Goal: Information Seeking & Learning: Learn about a topic

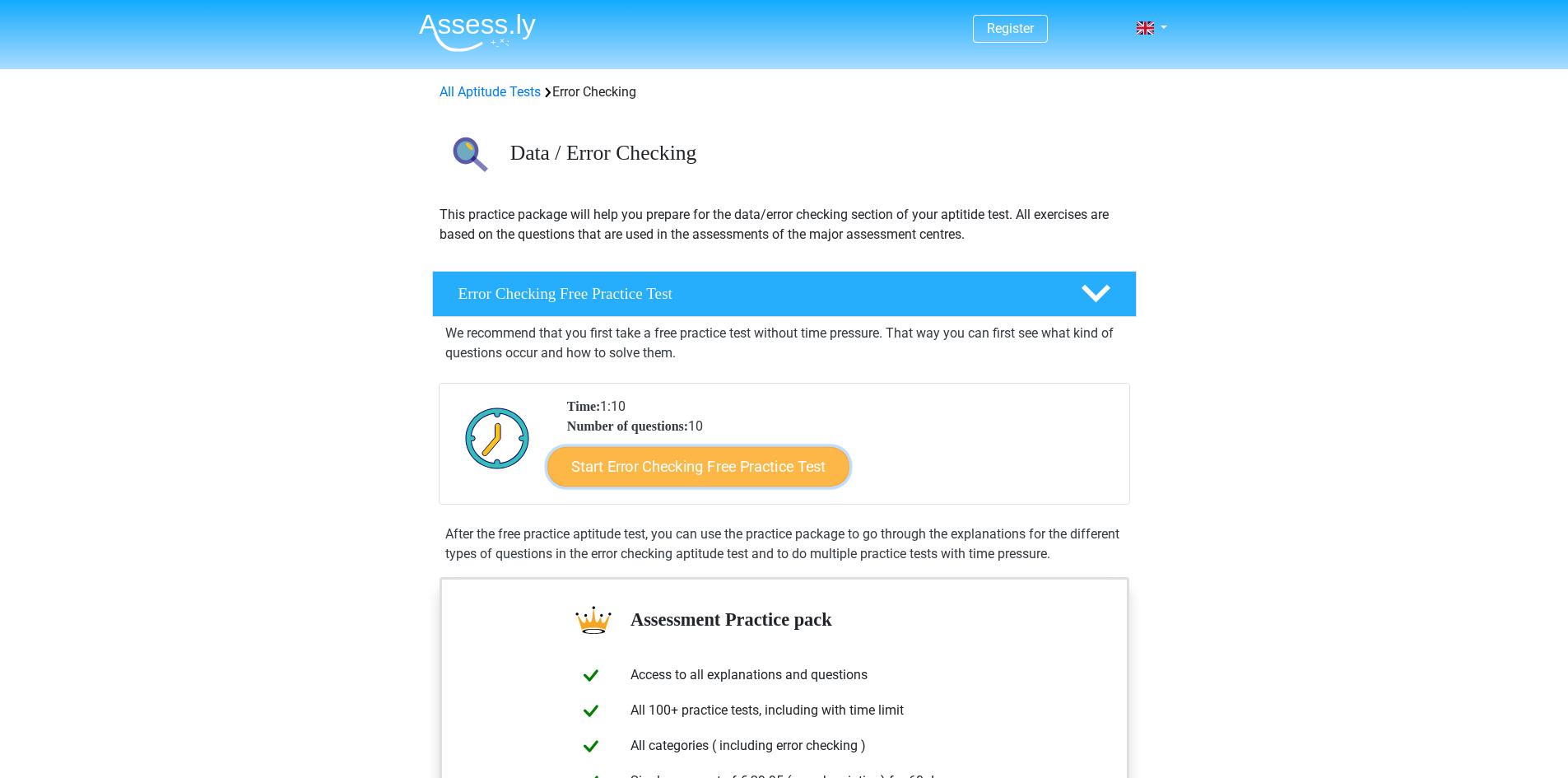
click at [634, 468] on link "Start Error Checking Free Practice Test" at bounding box center [698, 467] width 302 height 40
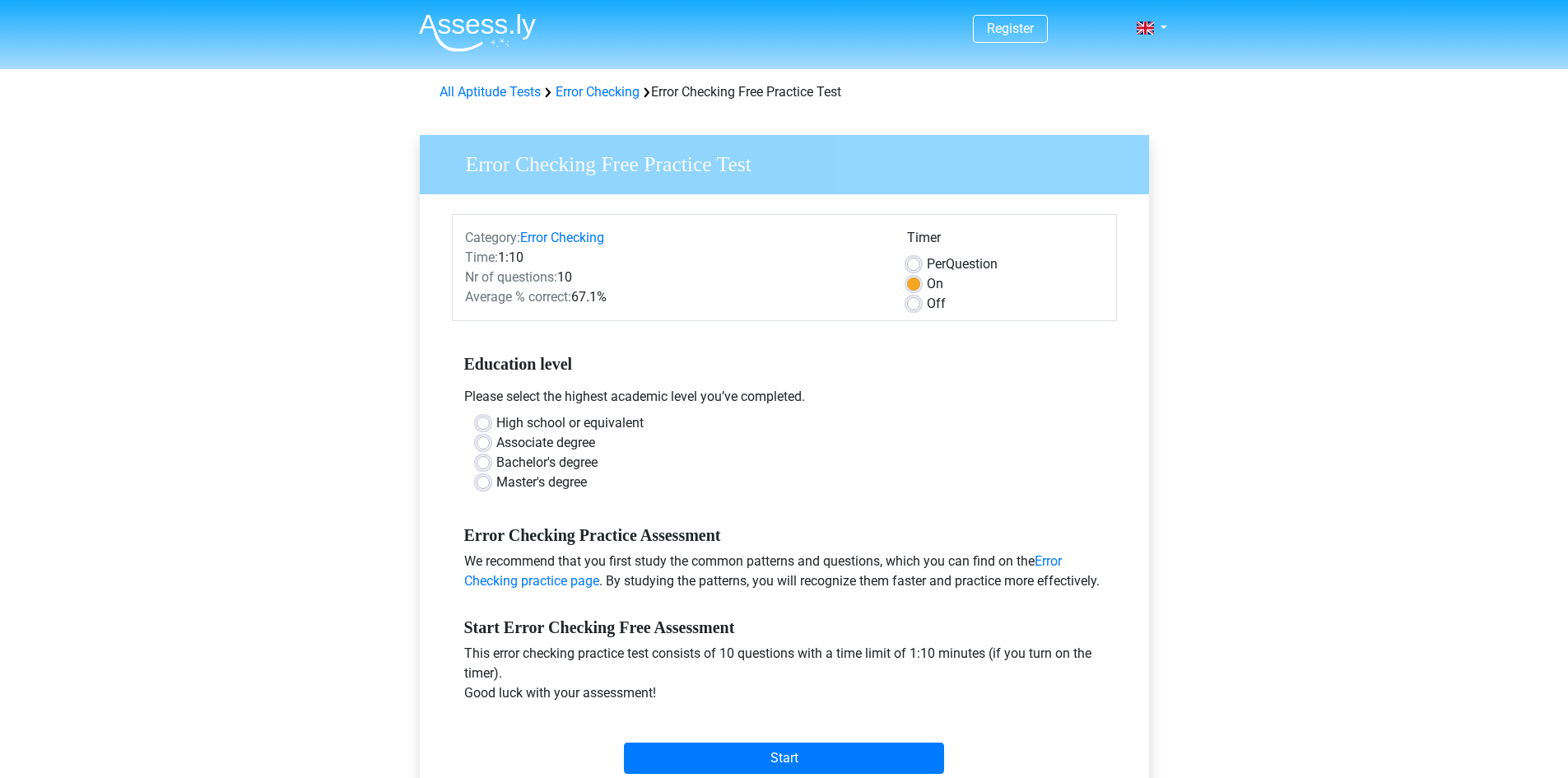
click at [547, 421] on label "High school or equivalent" at bounding box center [570, 423] width 147 height 20
click at [489, 421] on input "High school or equivalent" at bounding box center [483, 421] width 14 height 16
radio input "true"
click at [798, 755] on input "Start" at bounding box center [784, 758] width 321 height 31
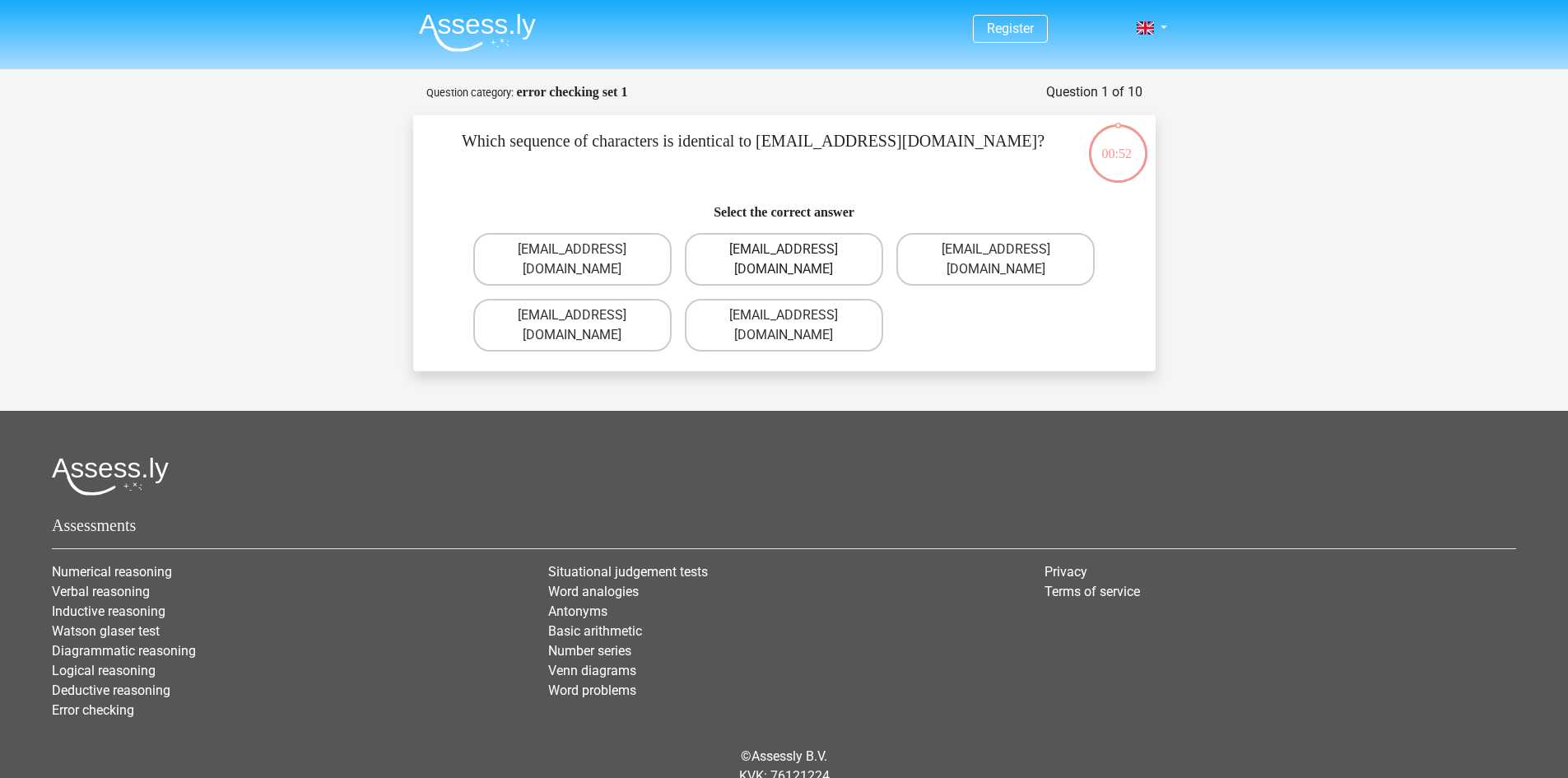
click at [839, 251] on label "[EMAIL_ADDRESS][DOMAIN_NAME]" at bounding box center [784, 260] width 198 height 53
click at [794, 251] on input "Evie_Meade@jointmail.com.uk" at bounding box center [789, 255] width 11 height 11
radio input "true"
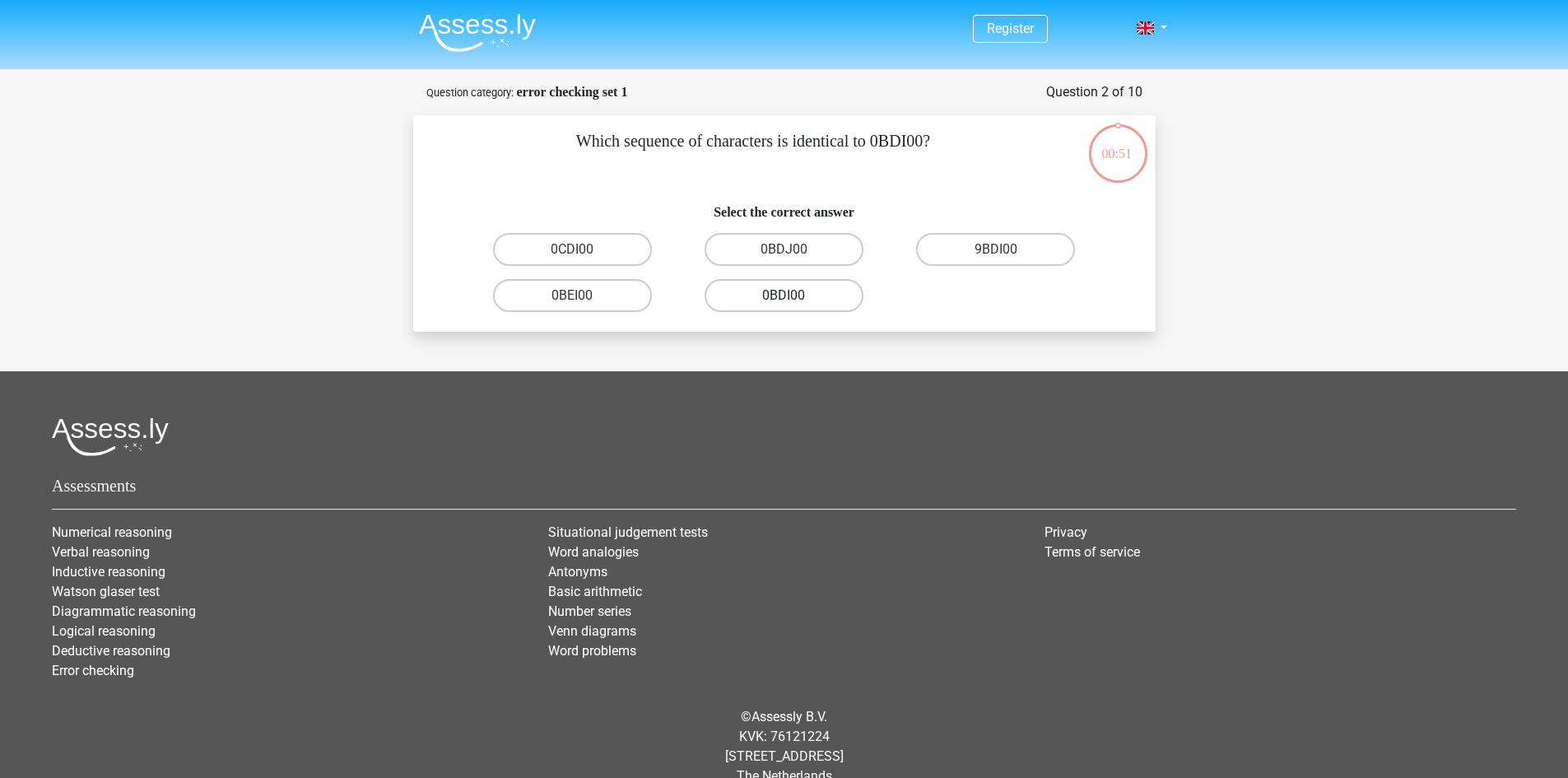
scroll to position [28, 0]
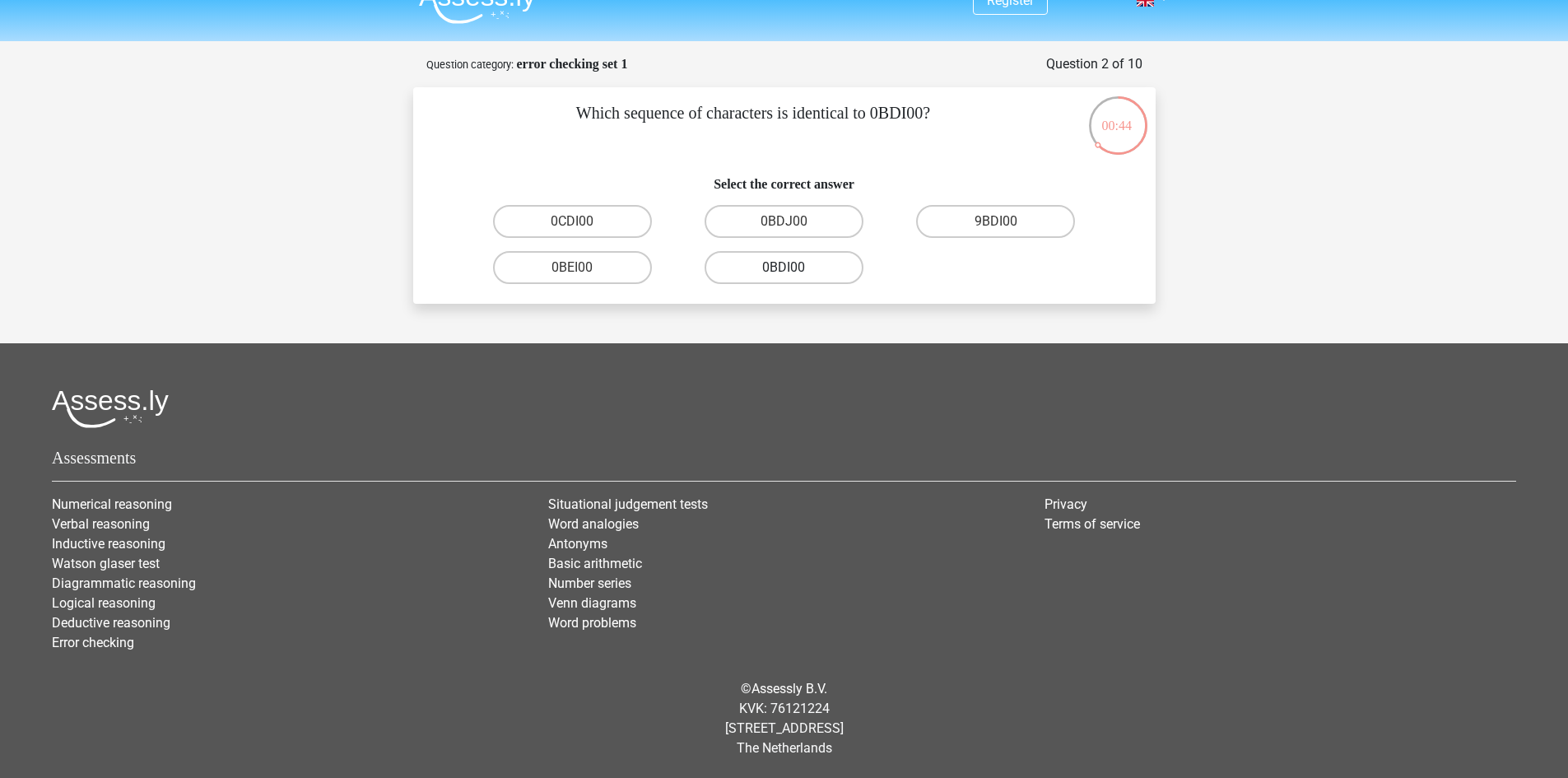
click at [762, 264] on label "0BDI00" at bounding box center [784, 267] width 159 height 33
click at [784, 268] on input "0BDI00" at bounding box center [789, 273] width 11 height 11
radio input "true"
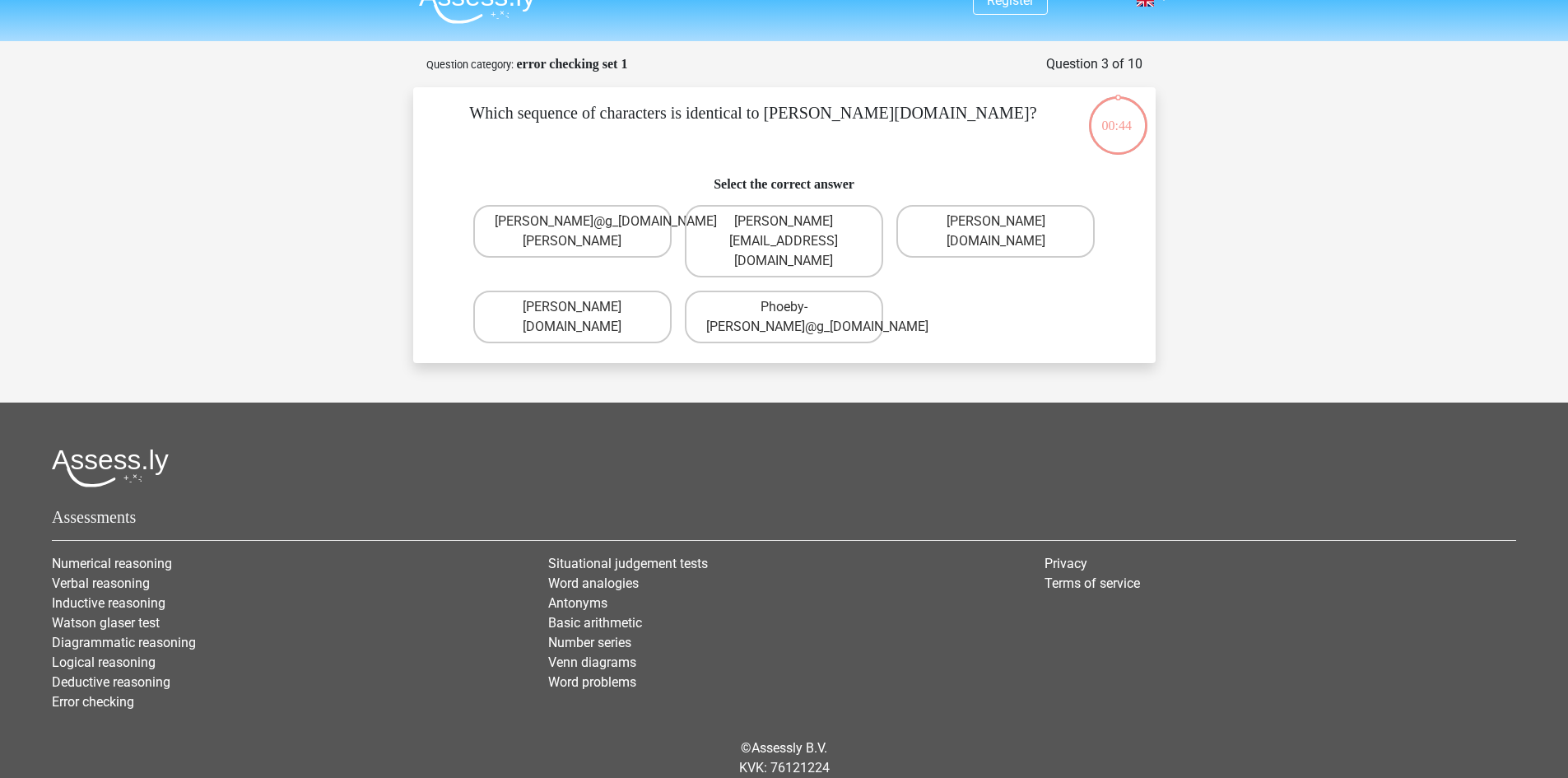
scroll to position [67, 0]
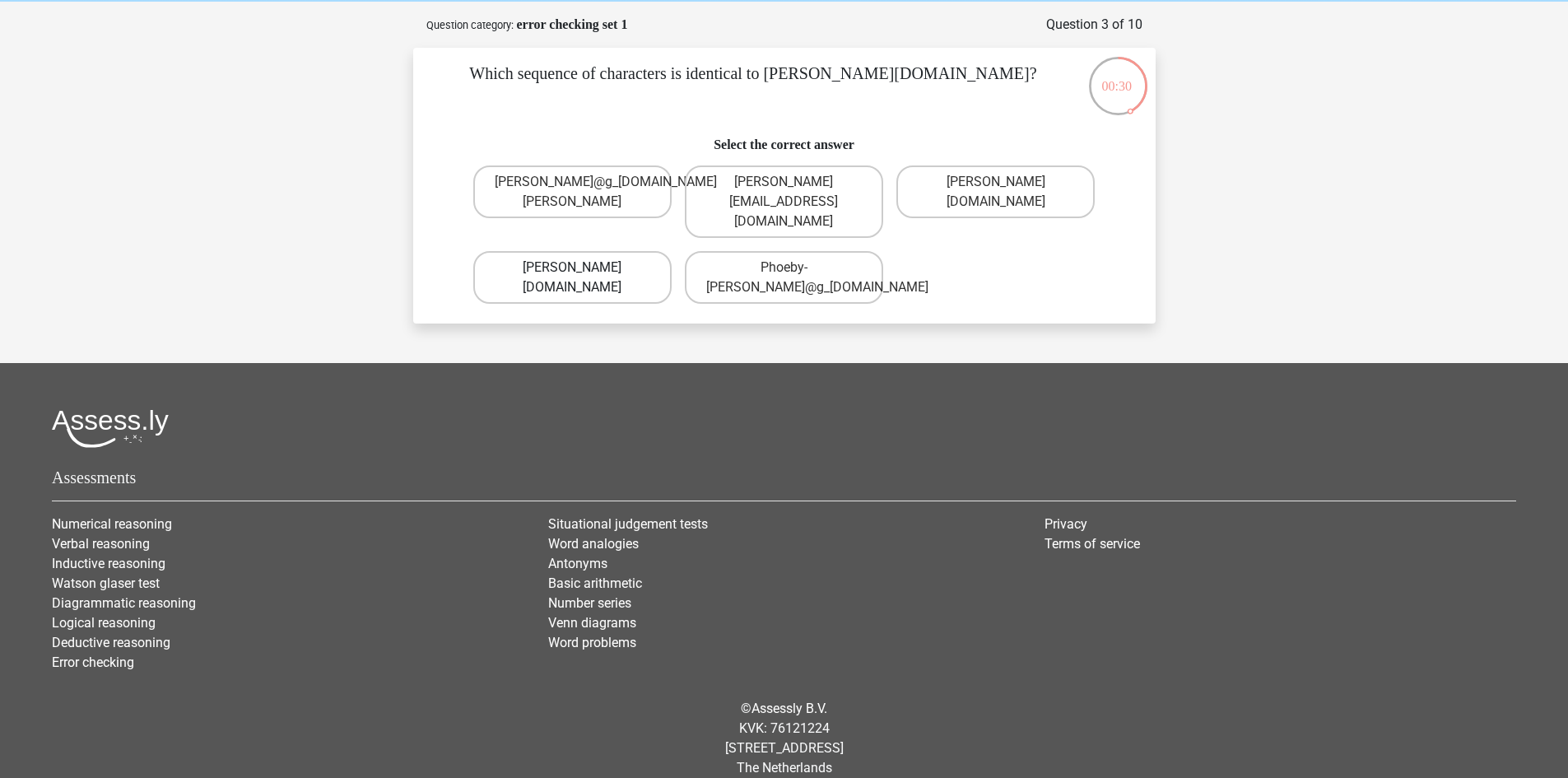
click at [608, 265] on label "Phoebe-Patterson@g_mail.gr" at bounding box center [572, 277] width 198 height 53
click at [583, 268] on input "Phoebe-Patterson@g_mail.gr" at bounding box center [577, 273] width 11 height 11
radio input "true"
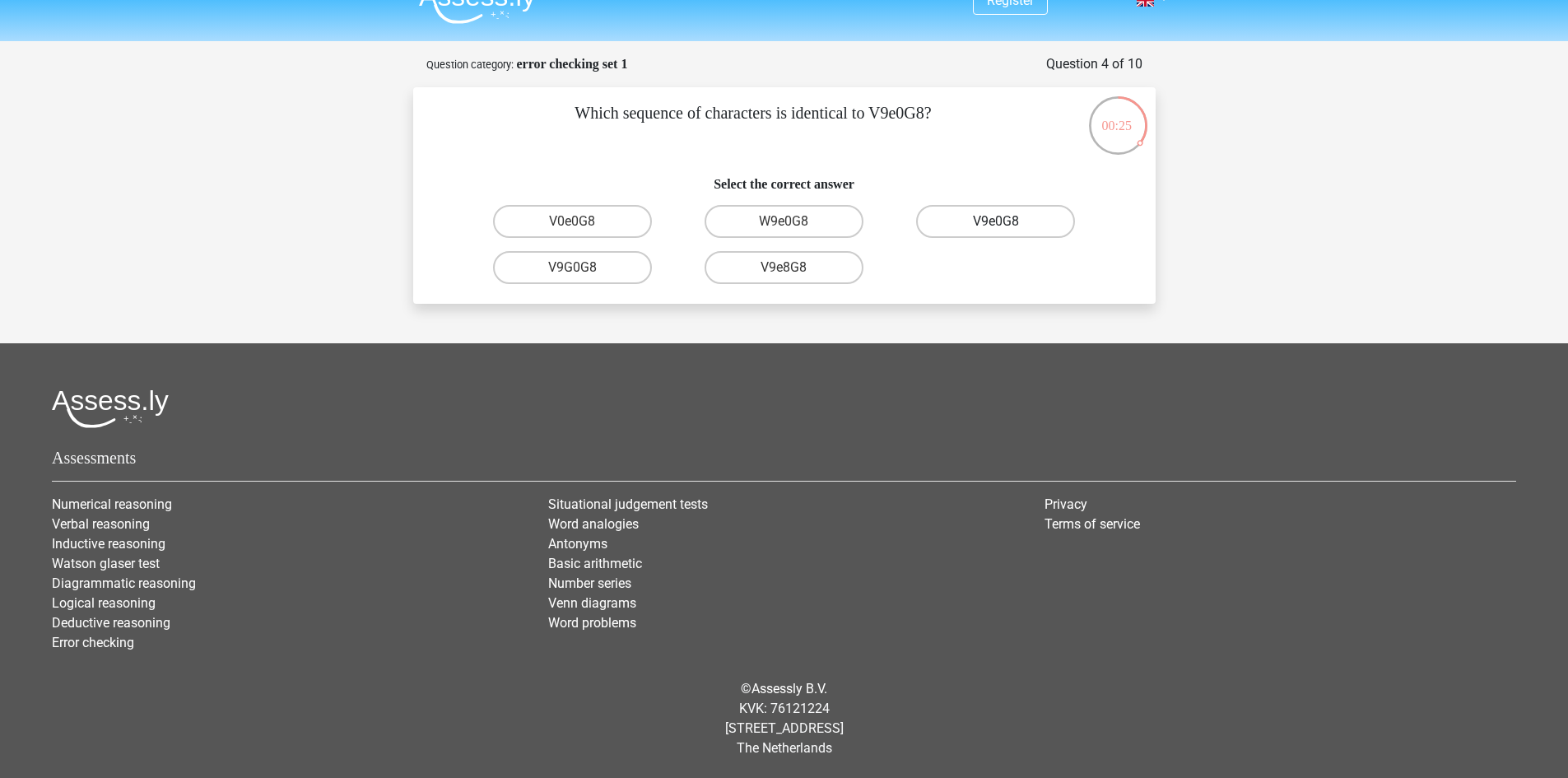
click at [987, 225] on label "V9e0G8" at bounding box center [995, 222] width 159 height 33
click at [996, 225] on input "V9e0G8" at bounding box center [1001, 227] width 11 height 11
radio input "true"
click at [613, 224] on label "91051S" at bounding box center [572, 222] width 159 height 33
click at [583, 224] on input "91051S" at bounding box center [577, 227] width 11 height 11
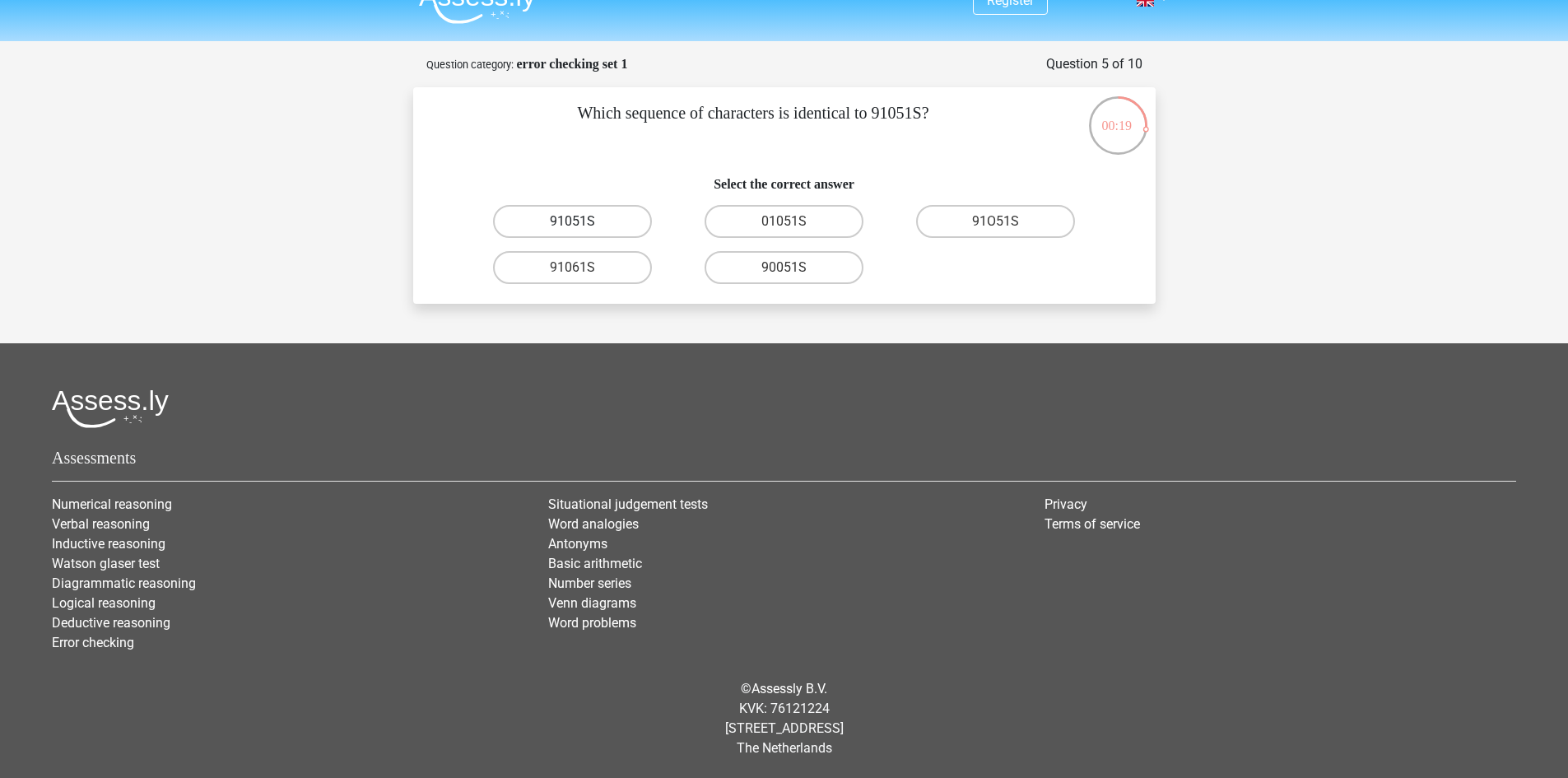
radio input "true"
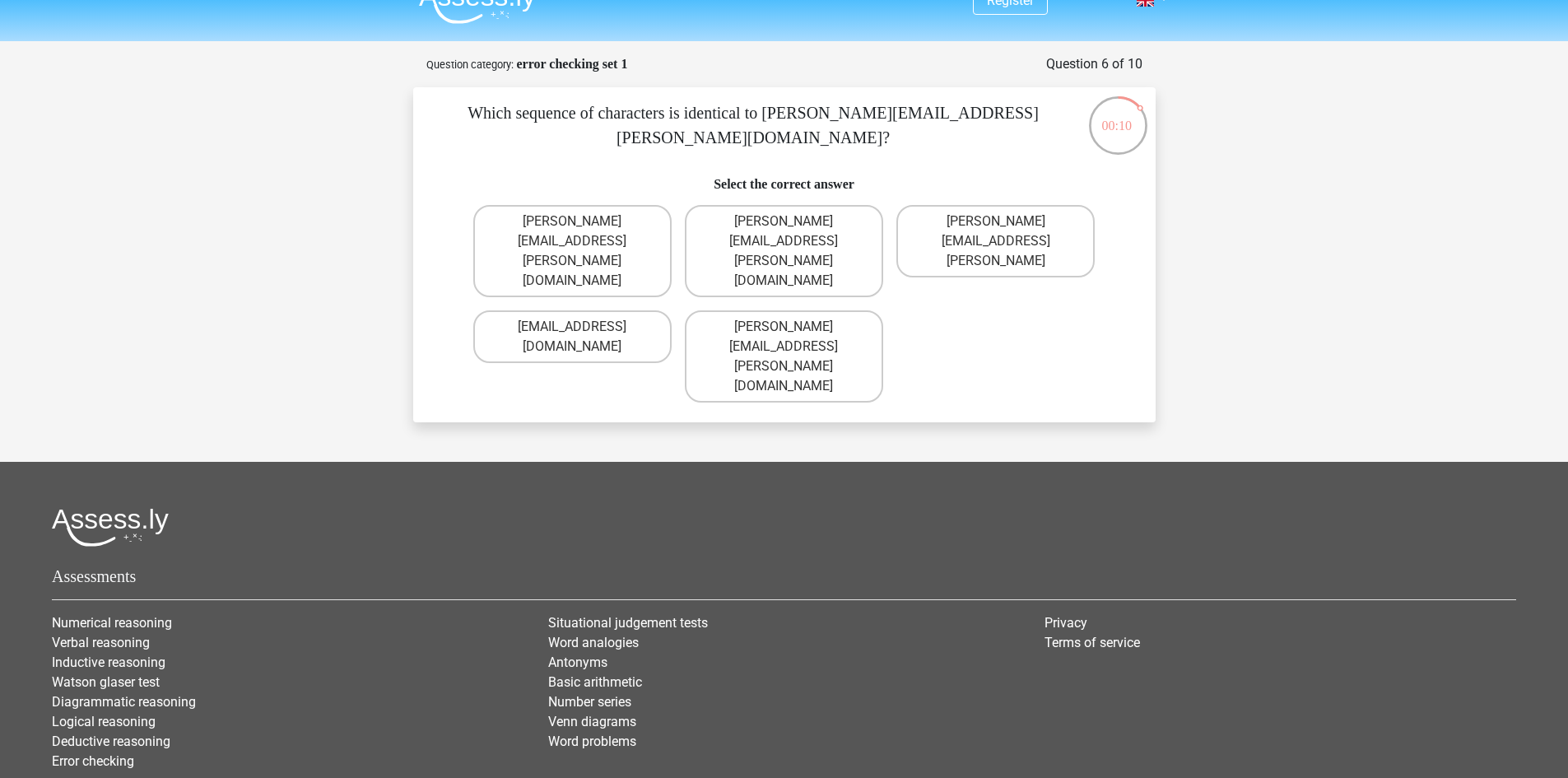
click at [613, 224] on label "Connor.Paterson@mailme.com" at bounding box center [572, 251] width 198 height 93
click at [583, 224] on input "Connor.Paterson@mailme.com" at bounding box center [577, 227] width 11 height 11
radio input "true"
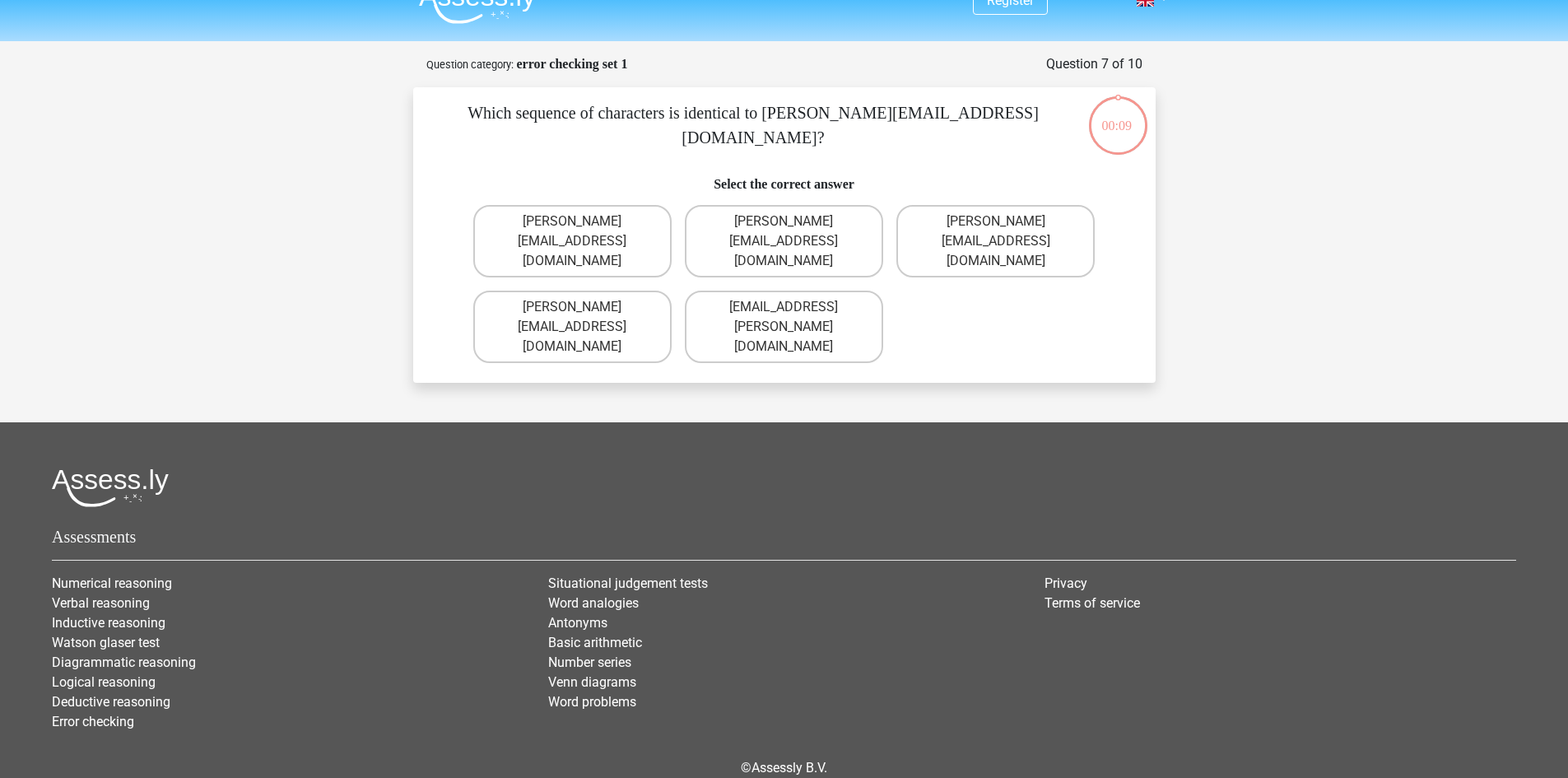
scroll to position [67, 0]
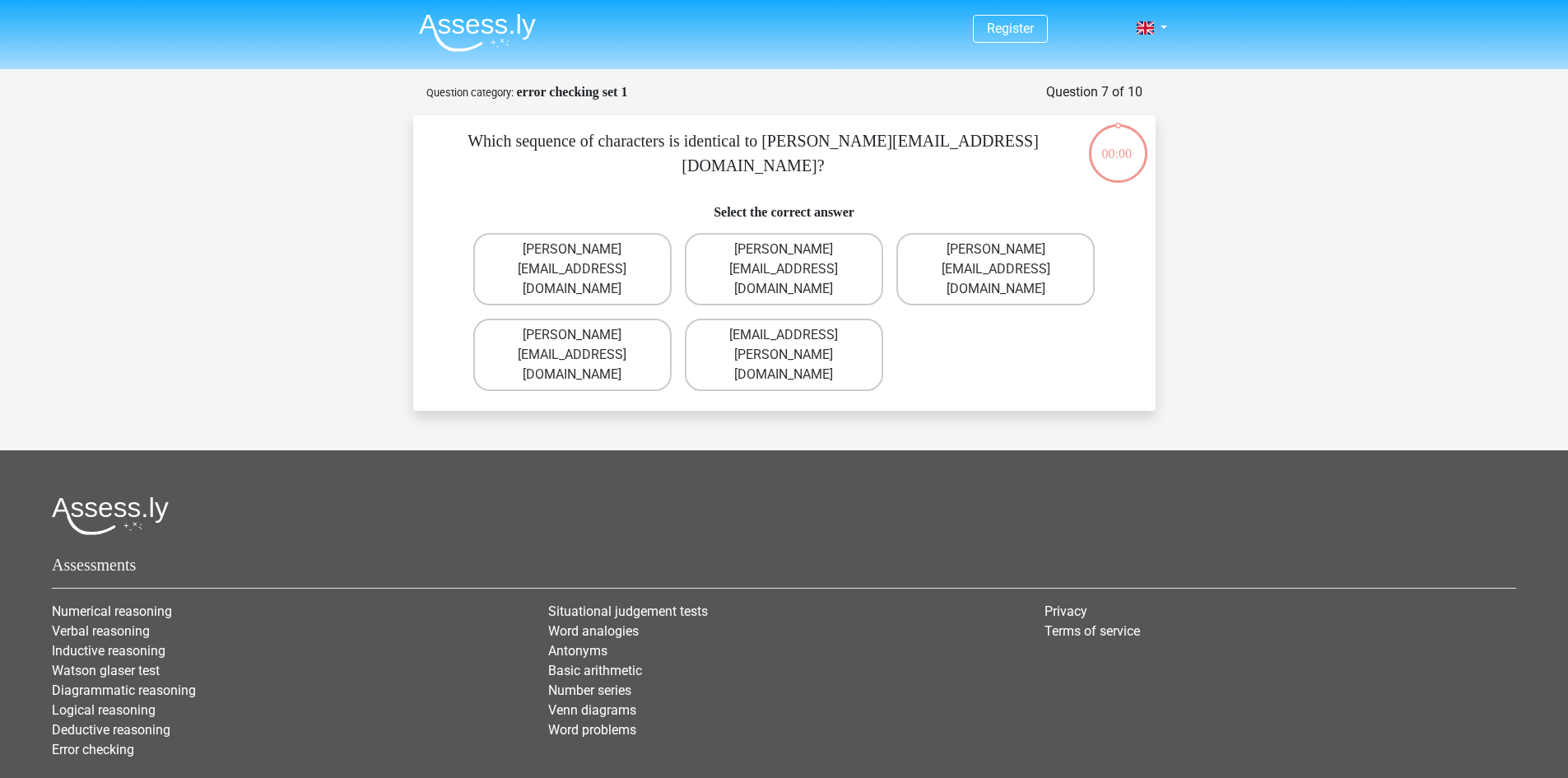
scroll to position [67, 0]
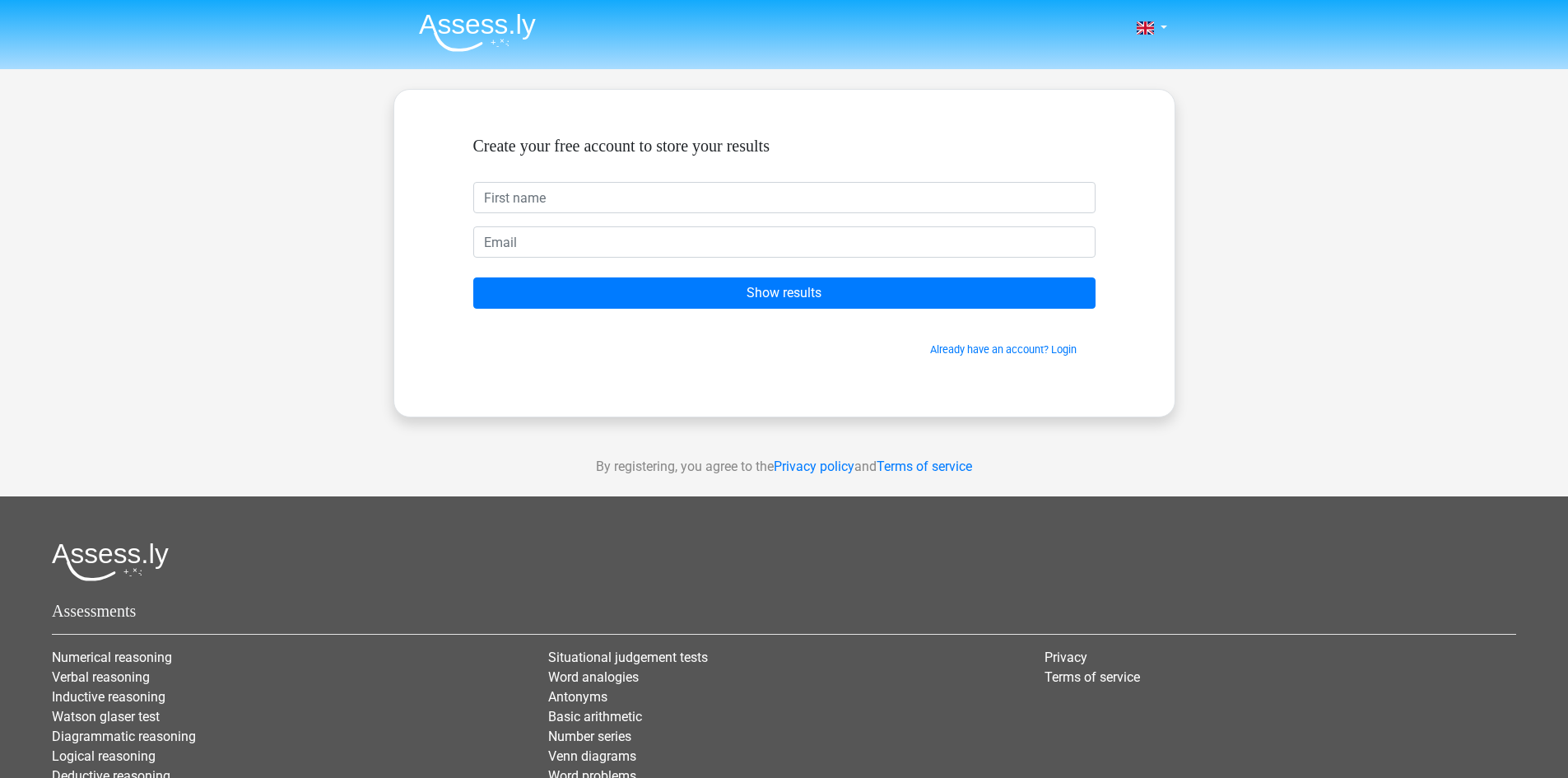
click at [591, 194] on input "text" at bounding box center [784, 197] width 622 height 31
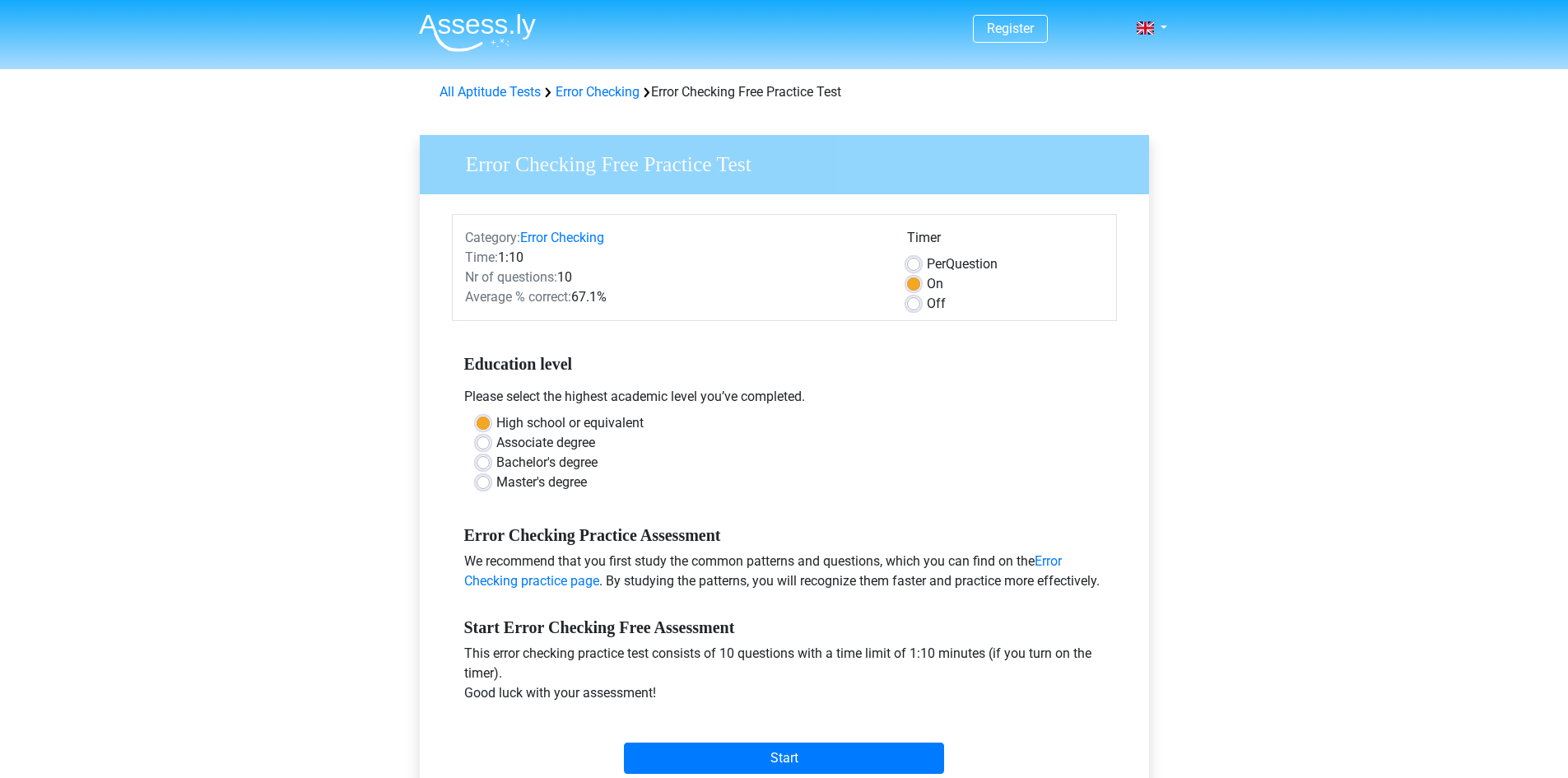
scroll to position [83, 0]
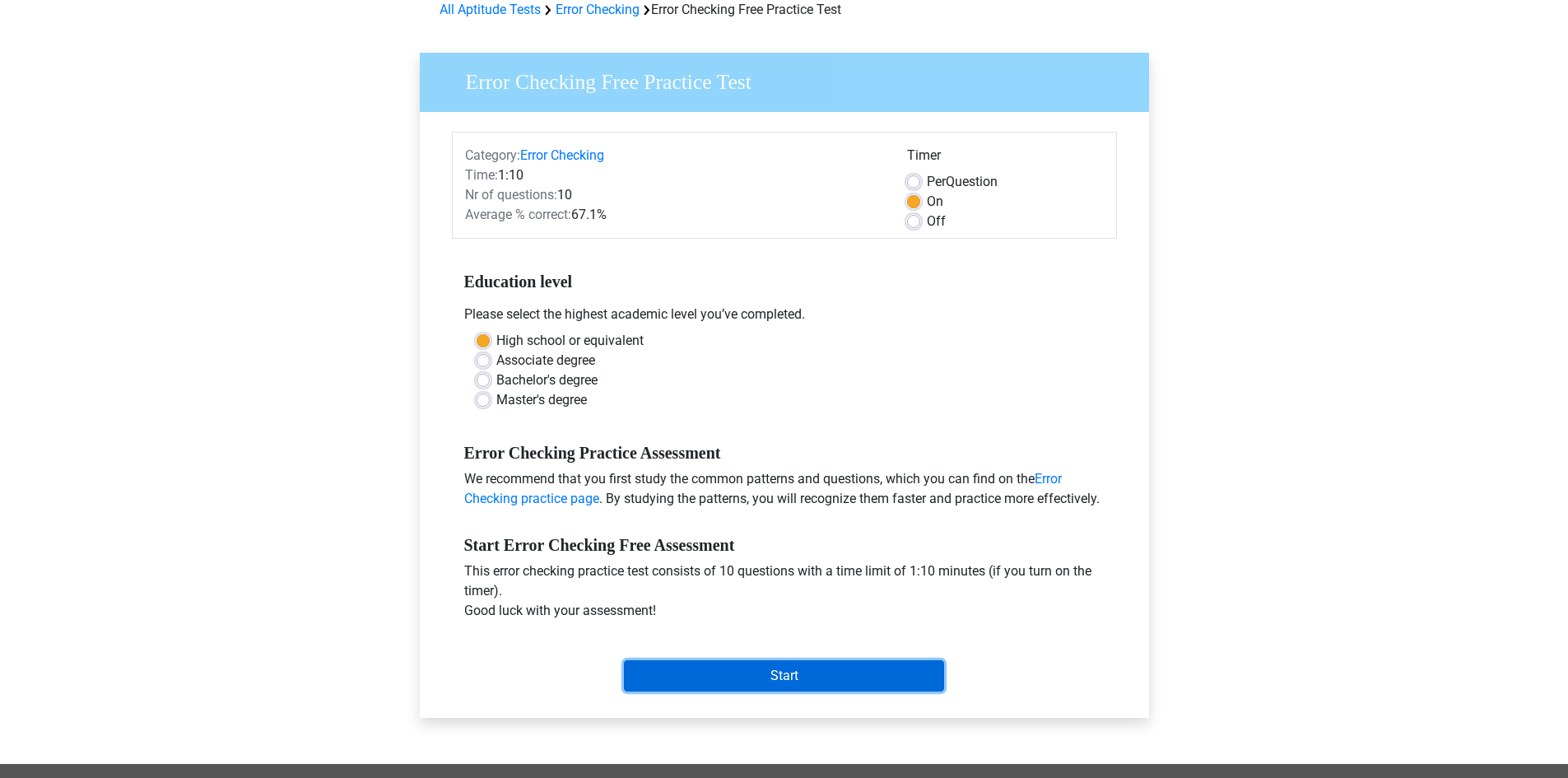
click at [758, 675] on input "Start" at bounding box center [784, 675] width 321 height 31
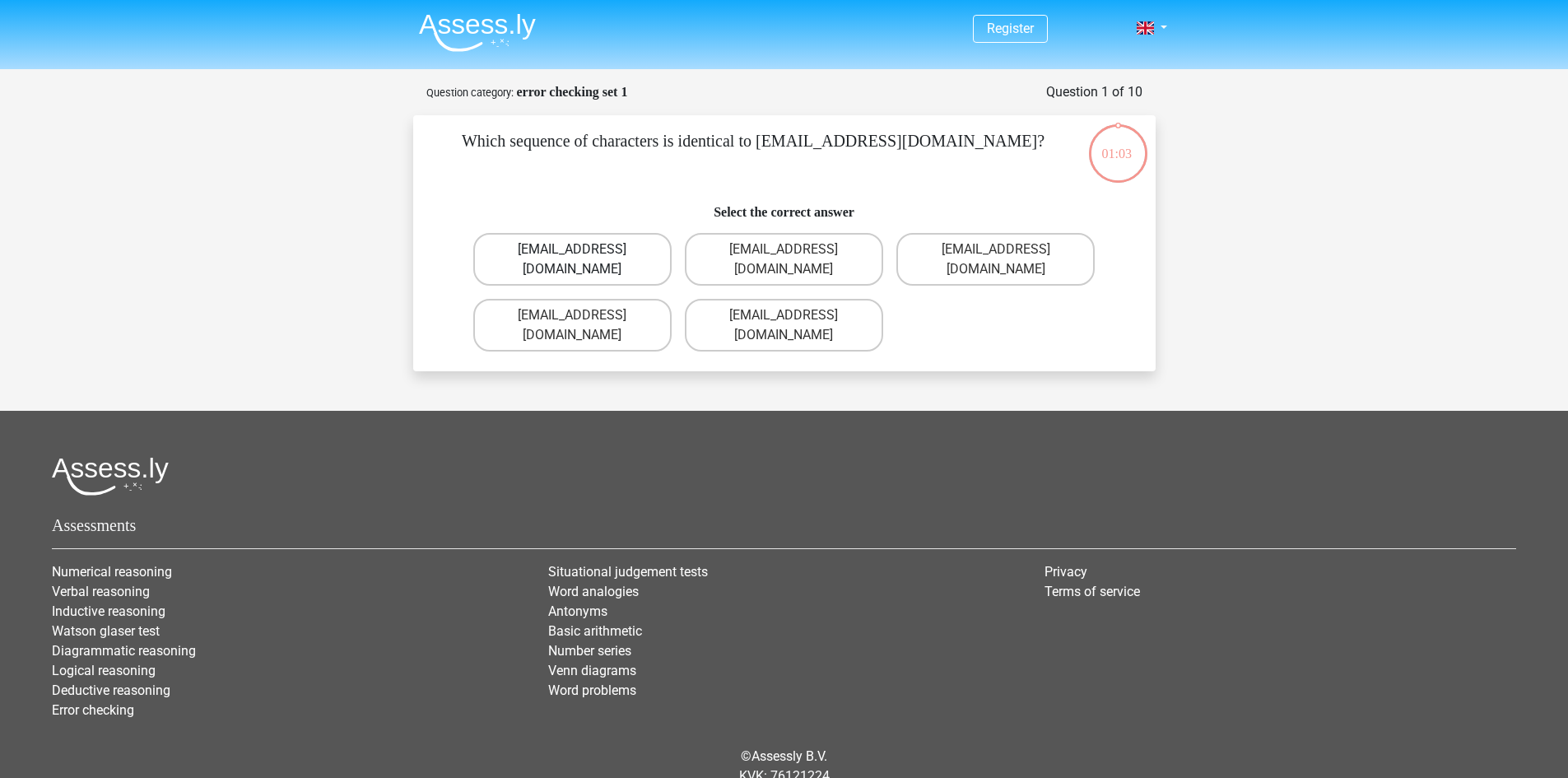
click at [624, 248] on label "Evie_Meade@jointmail.co.uk" at bounding box center [572, 260] width 198 height 53
click at [583, 250] on input "Evie_Meade@jointmail.co.uk" at bounding box center [577, 255] width 11 height 11
radio input "true"
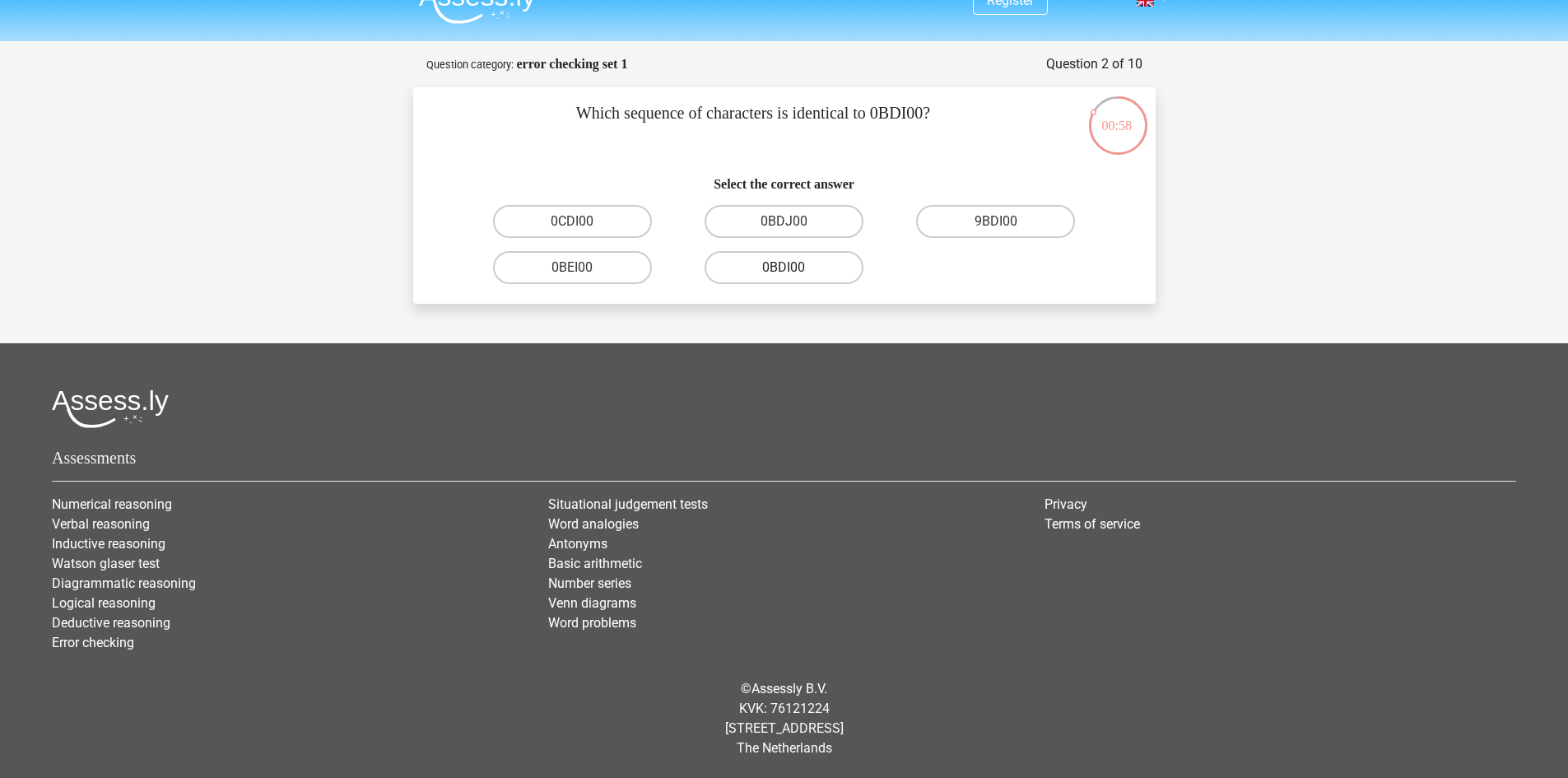
click at [759, 264] on label "0BDI00" at bounding box center [784, 267] width 159 height 33
click at [784, 268] on input "0BDI00" at bounding box center [789, 273] width 11 height 11
radio input "true"
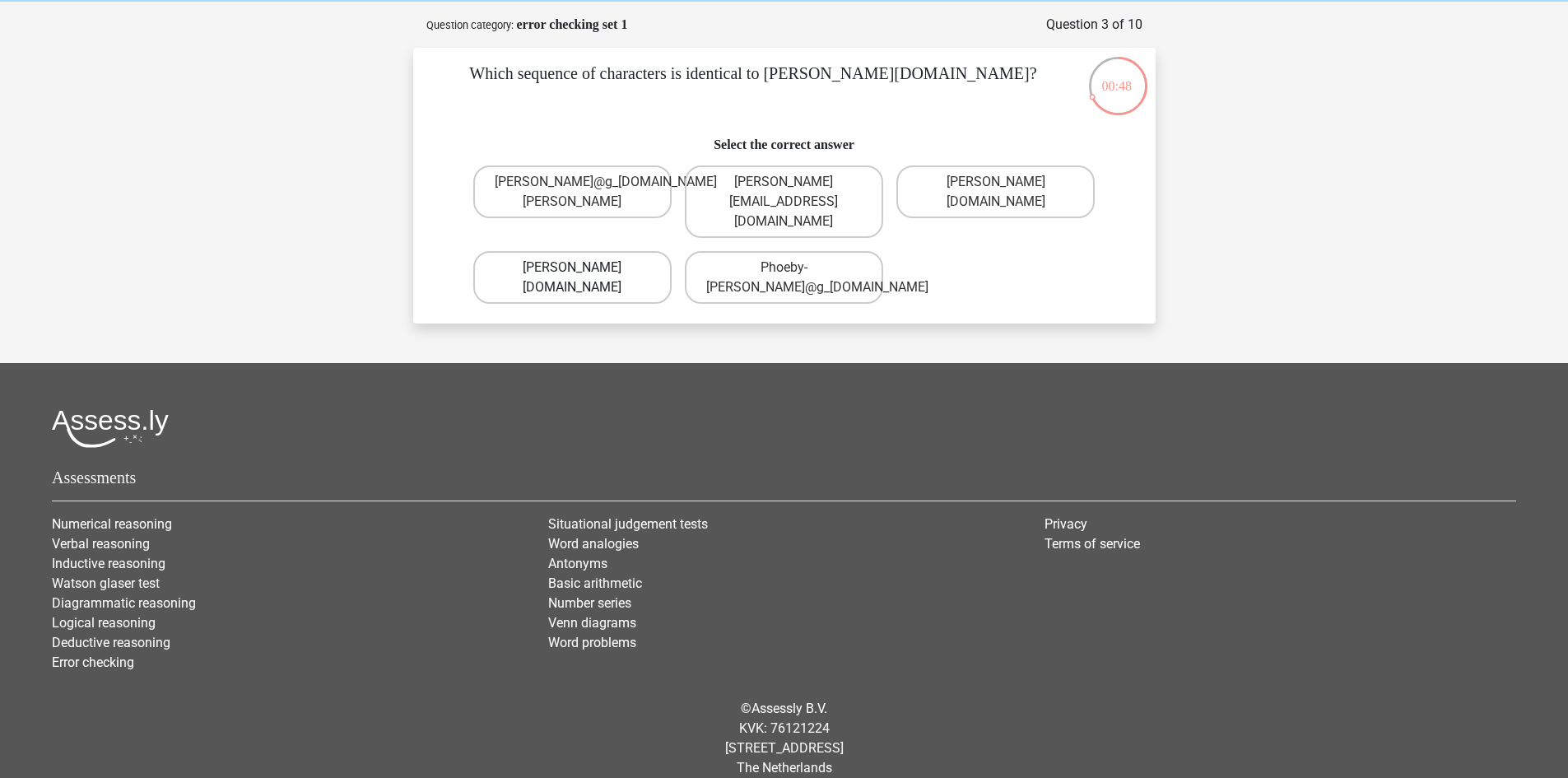
click at [638, 269] on label "Phoebe-Patterson@g_mail.gr" at bounding box center [572, 277] width 198 height 53
click at [583, 269] on input "Phoebe-Patterson@g_mail.gr" at bounding box center [577, 273] width 11 height 11
radio input "true"
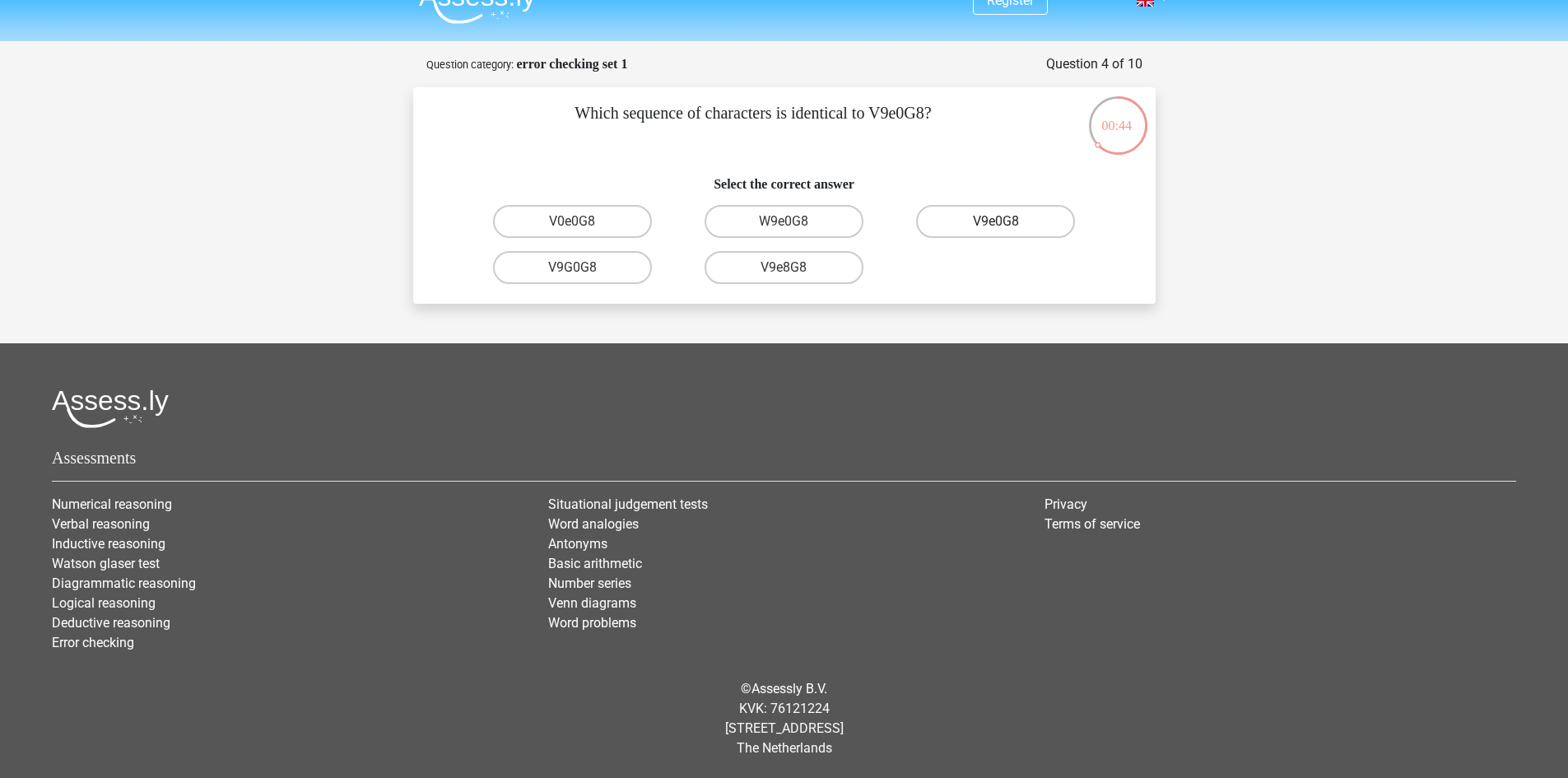
click at [973, 227] on label "V9e0G8" at bounding box center [995, 222] width 159 height 33
click at [996, 227] on input "V9e0G8" at bounding box center [1001, 227] width 11 height 11
radio input "true"
click at [572, 222] on input "91051S" at bounding box center [577, 227] width 11 height 11
radio input "true"
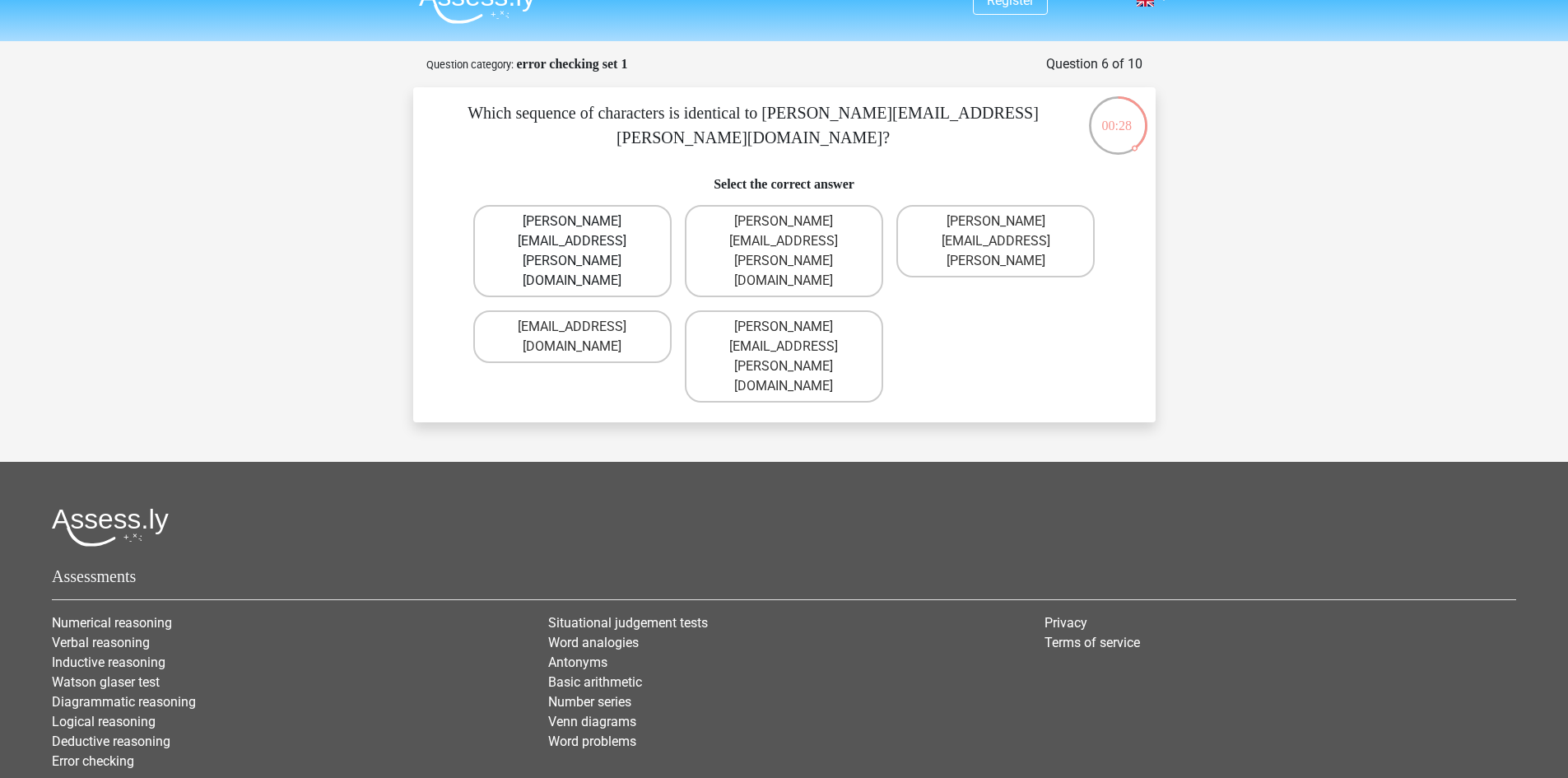
click at [608, 224] on label "Connor.Paterson@mailme.com" at bounding box center [572, 251] width 198 height 93
click at [583, 224] on input "Connor.Paterson@mailme.com" at bounding box center [577, 227] width 11 height 11
radio input "true"
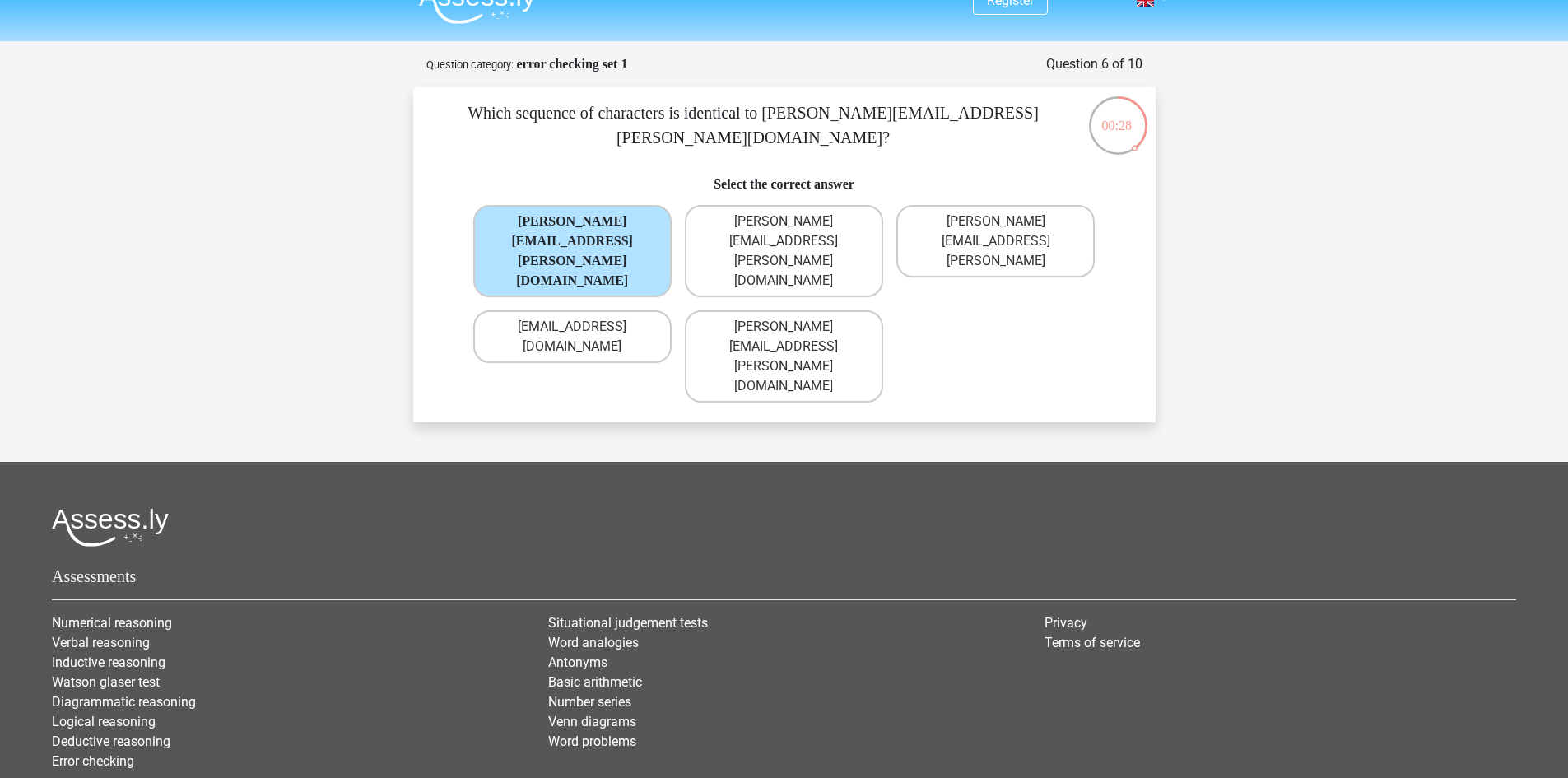
scroll to position [67, 0]
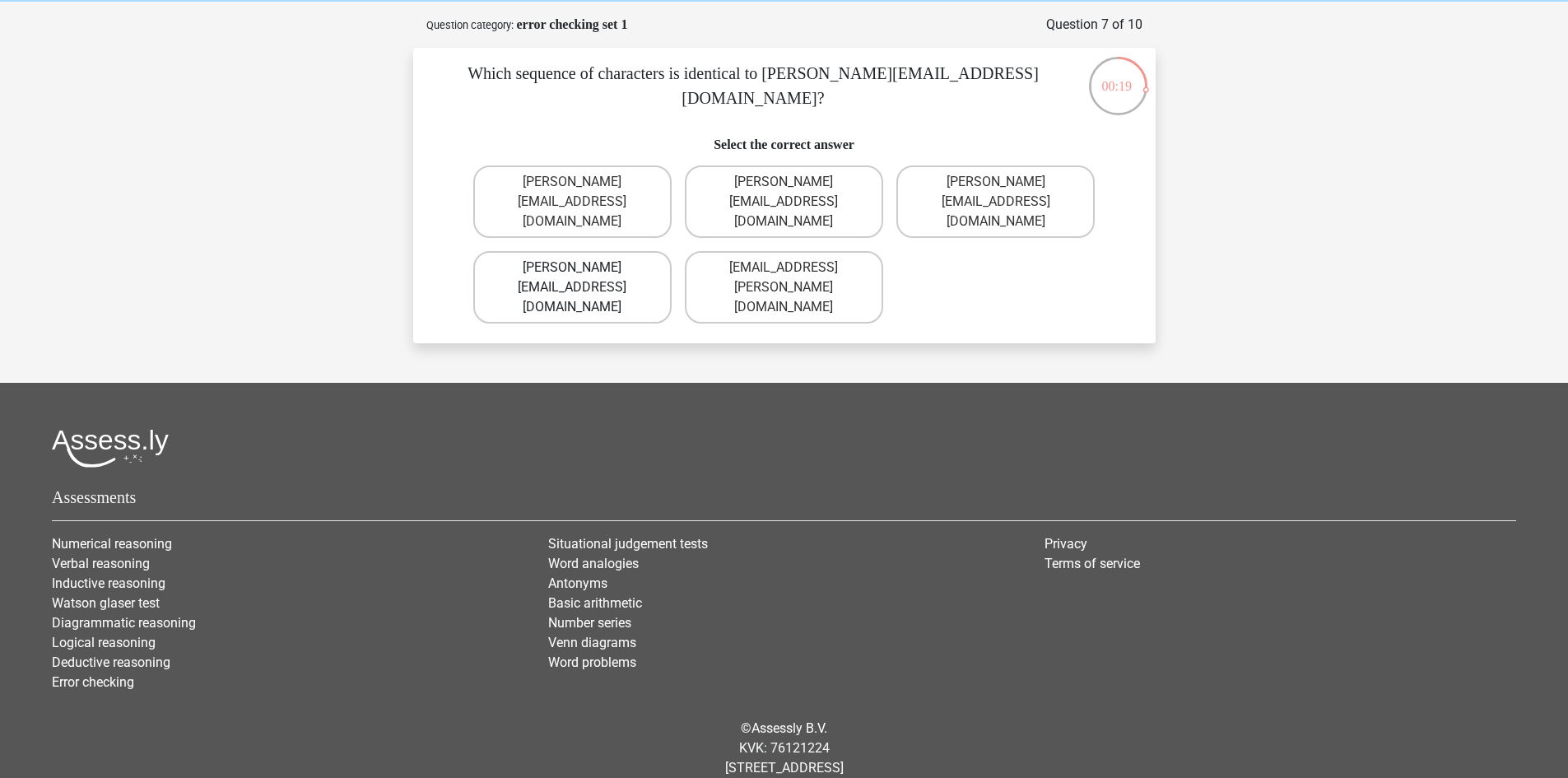
click at [615, 270] on label "Ava-Carroll@mailme.uk.com" at bounding box center [572, 287] width 198 height 73
click at [583, 270] on input "Ava-Carroll@mailme.uk.com" at bounding box center [577, 273] width 11 height 11
radio input "true"
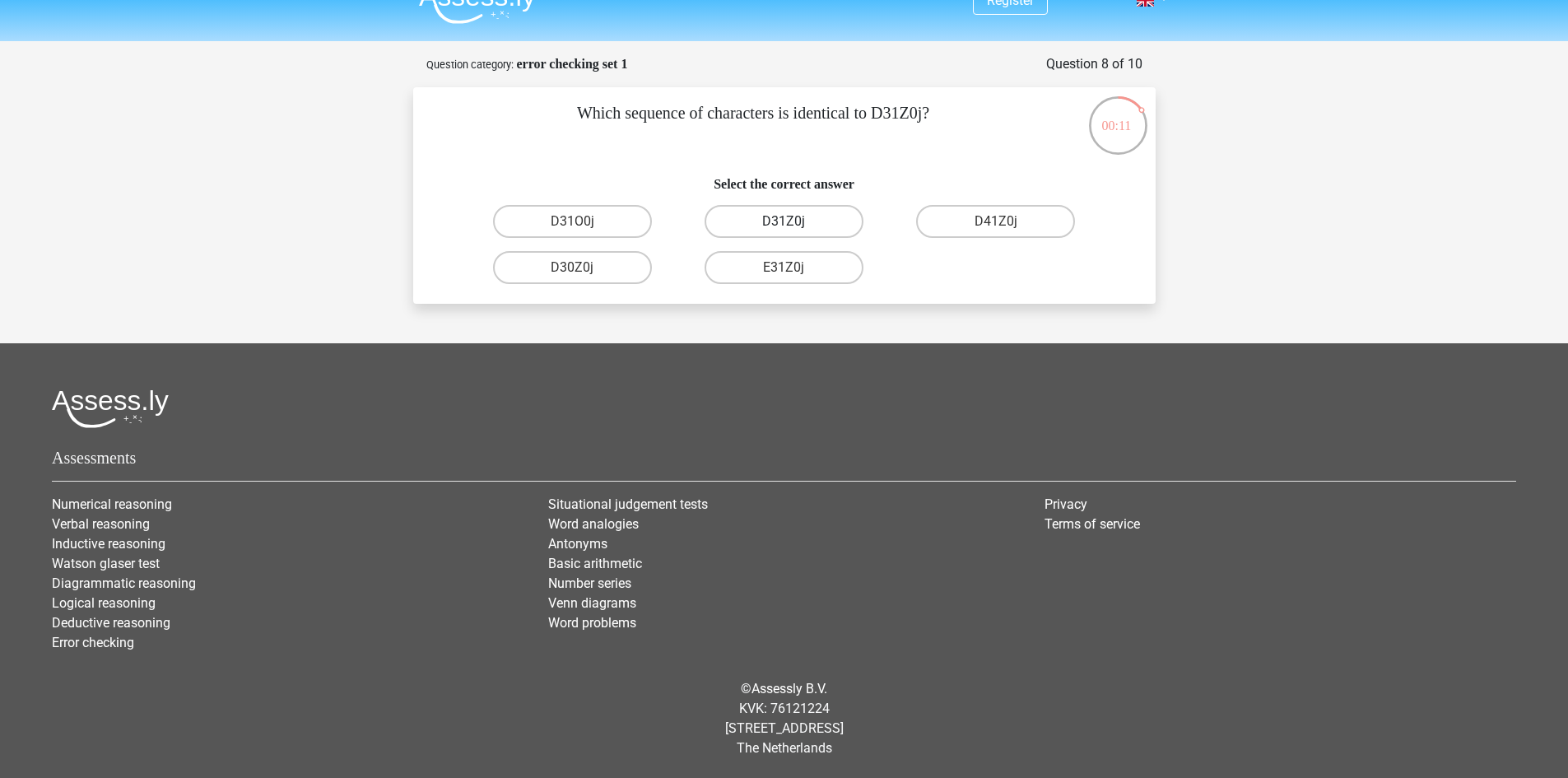
click at [747, 219] on label "D31Z0j" at bounding box center [784, 222] width 159 height 33
click at [784, 222] on input "D31Z0j" at bounding box center [789, 227] width 11 height 11
radio input "true"
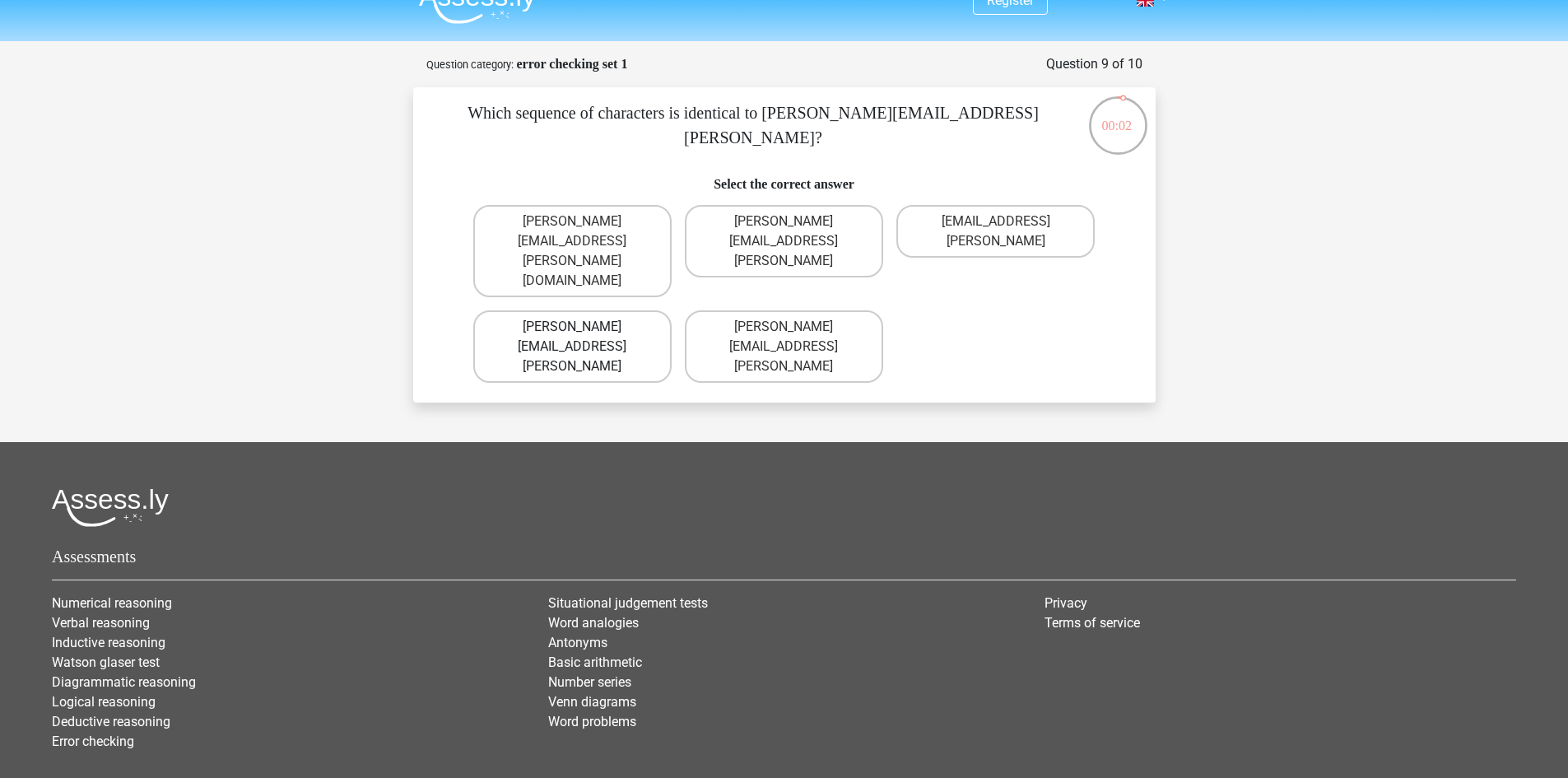
click at [597, 310] on label "Arthur.Bradley@mailme.coo" at bounding box center [572, 347] width 198 height 73
click at [583, 327] on input "Arthur.Bradley@mailme.coo" at bounding box center [577, 332] width 11 height 11
radio input "true"
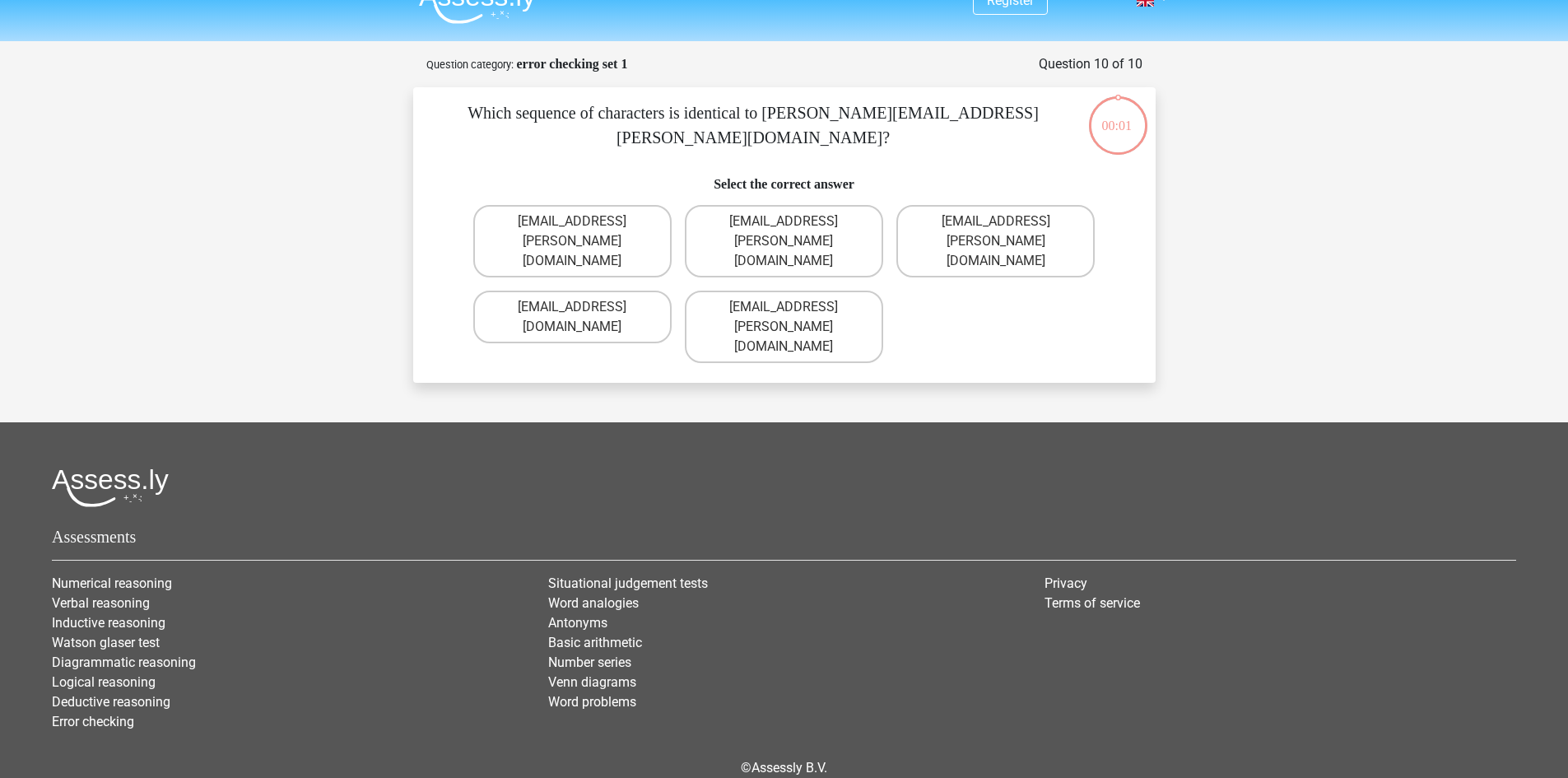
scroll to position [48, 0]
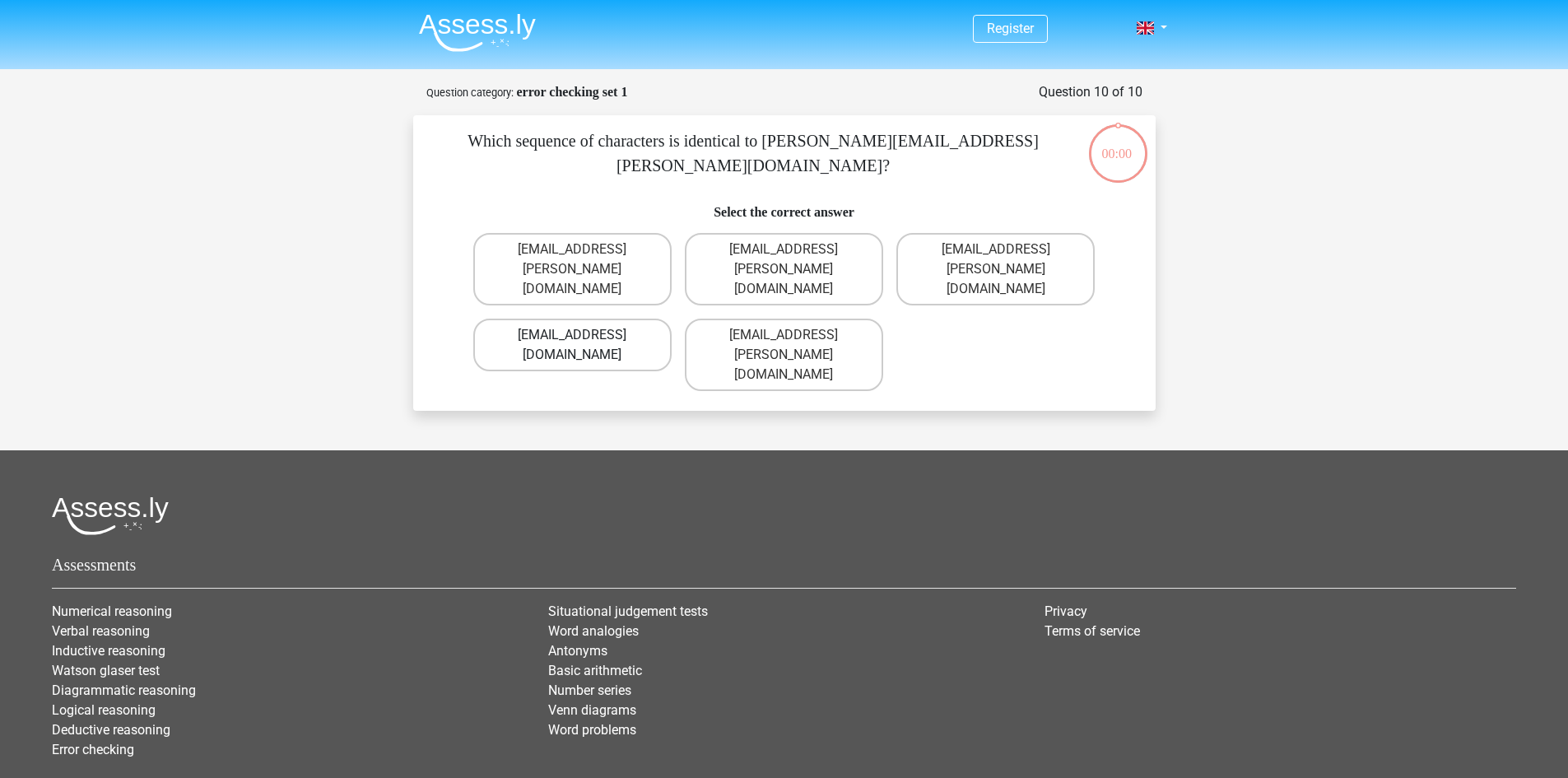
scroll to position [48, 0]
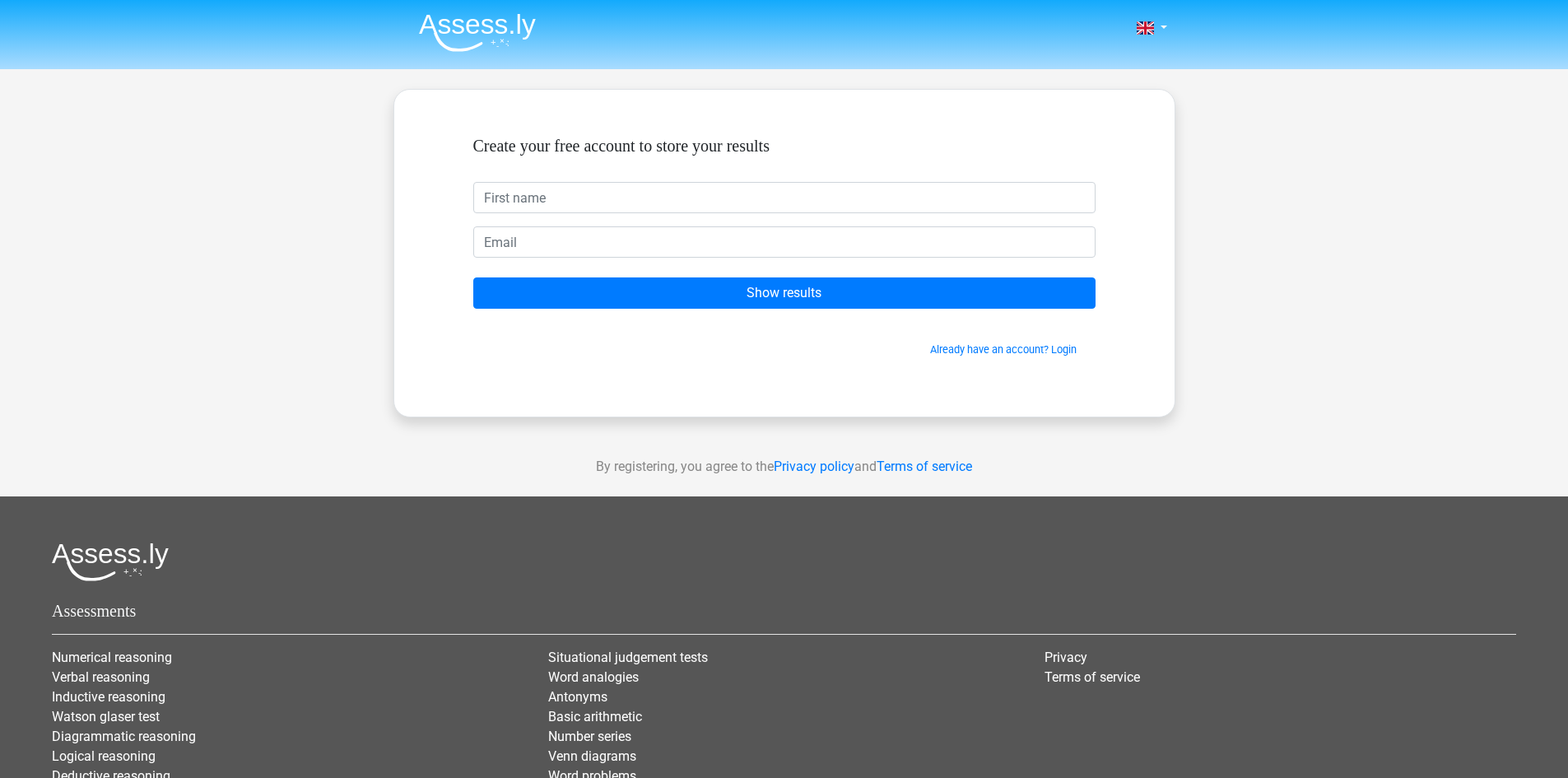
click at [623, 198] on input "text" at bounding box center [784, 197] width 622 height 31
click at [600, 251] on input "email" at bounding box center [784, 241] width 622 height 31
type input "[EMAIL_ADDRESS][DOMAIN_NAME]"
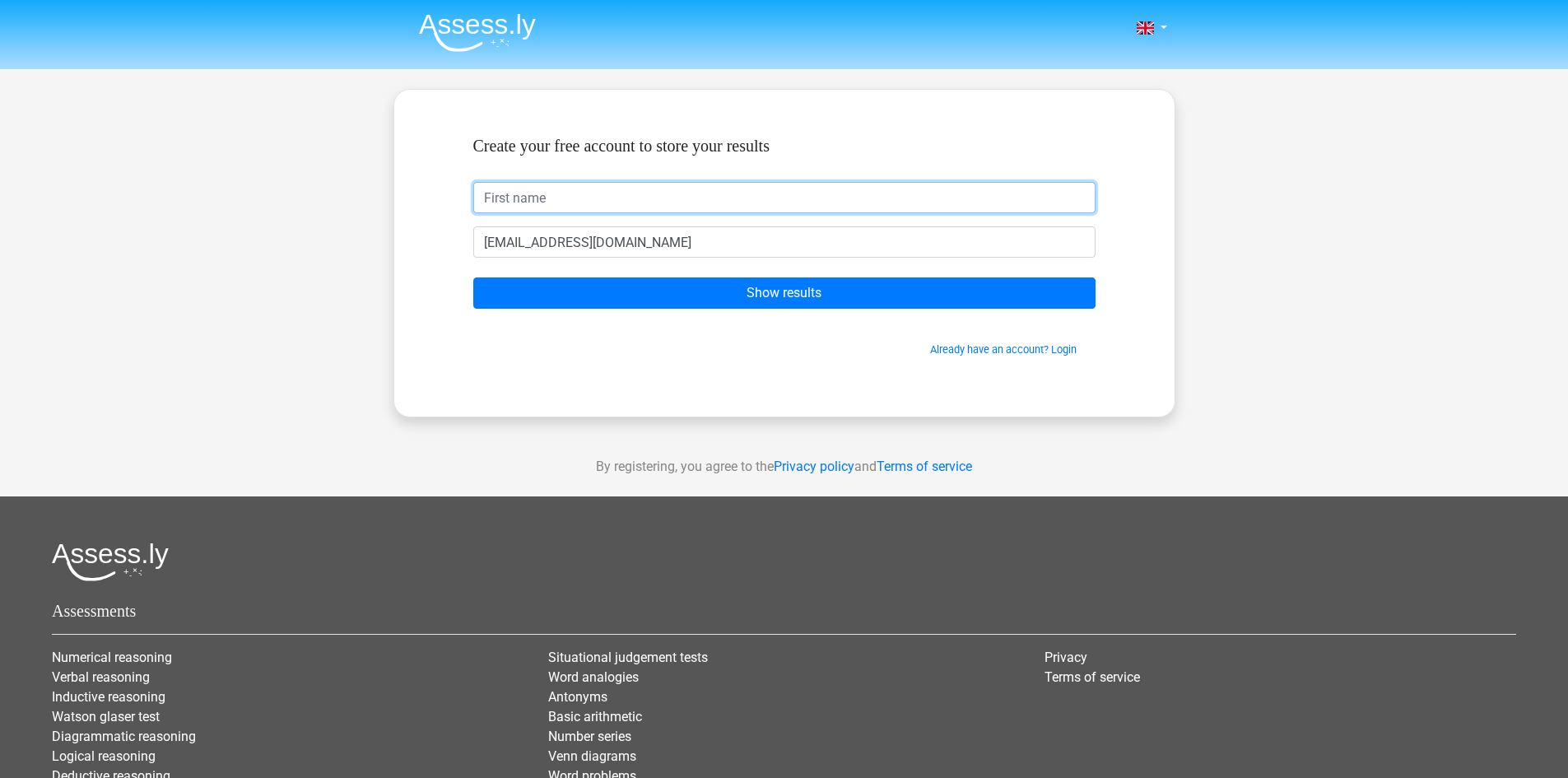
click at [601, 190] on input "text" at bounding box center [784, 197] width 622 height 31
type input "="
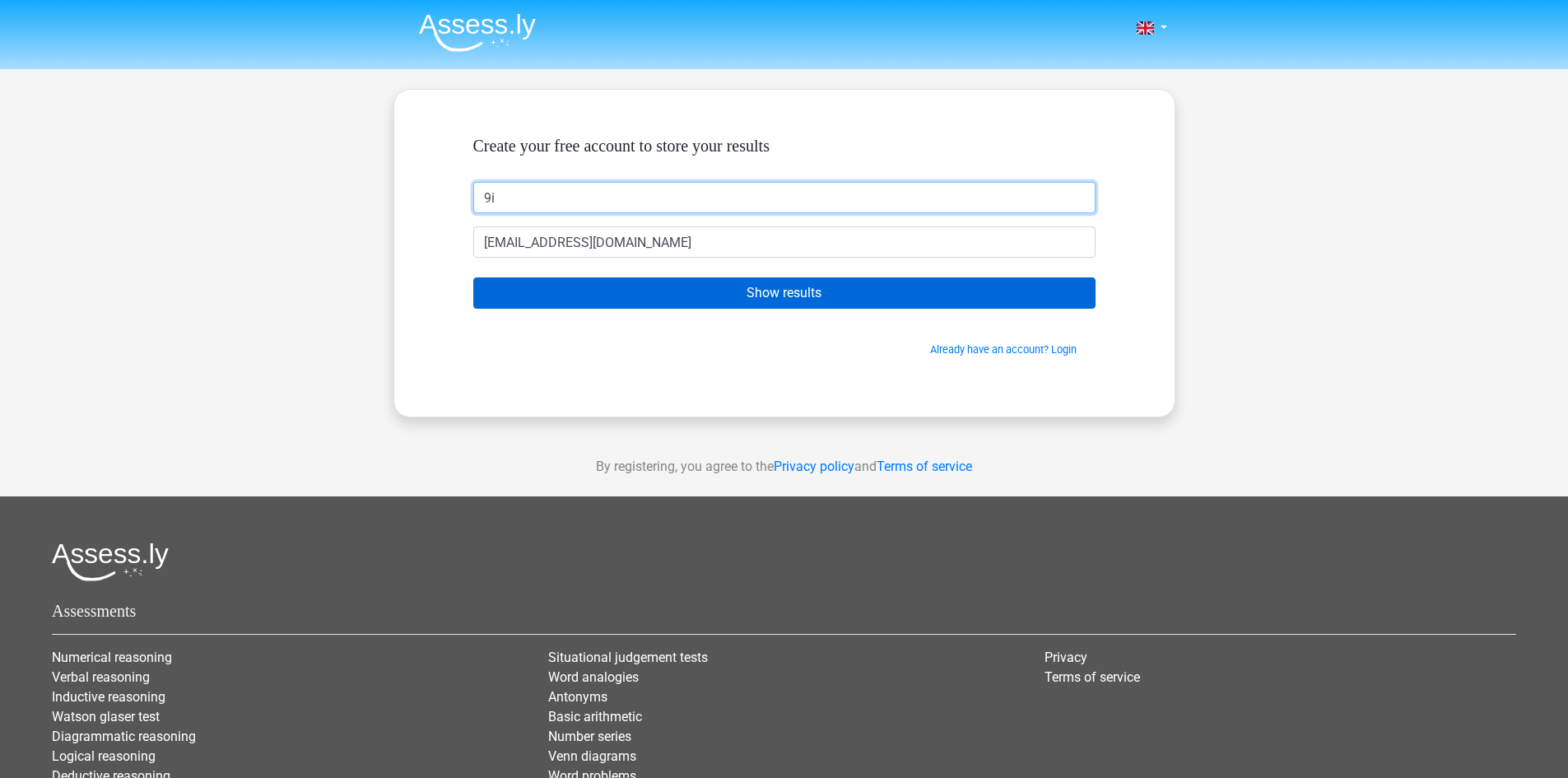
type input "9i"
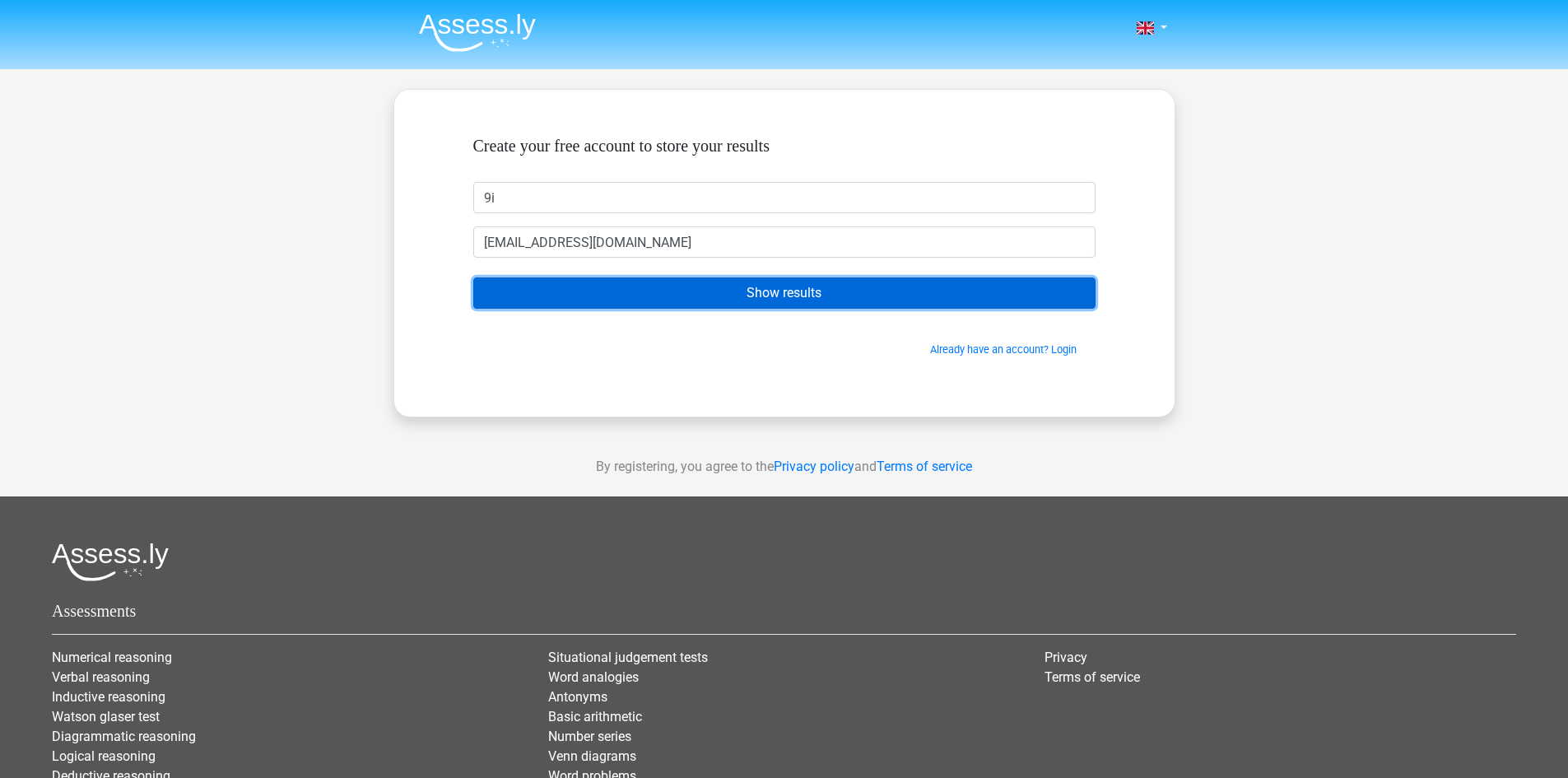
click at [553, 299] on input "Show results" at bounding box center [784, 292] width 622 height 31
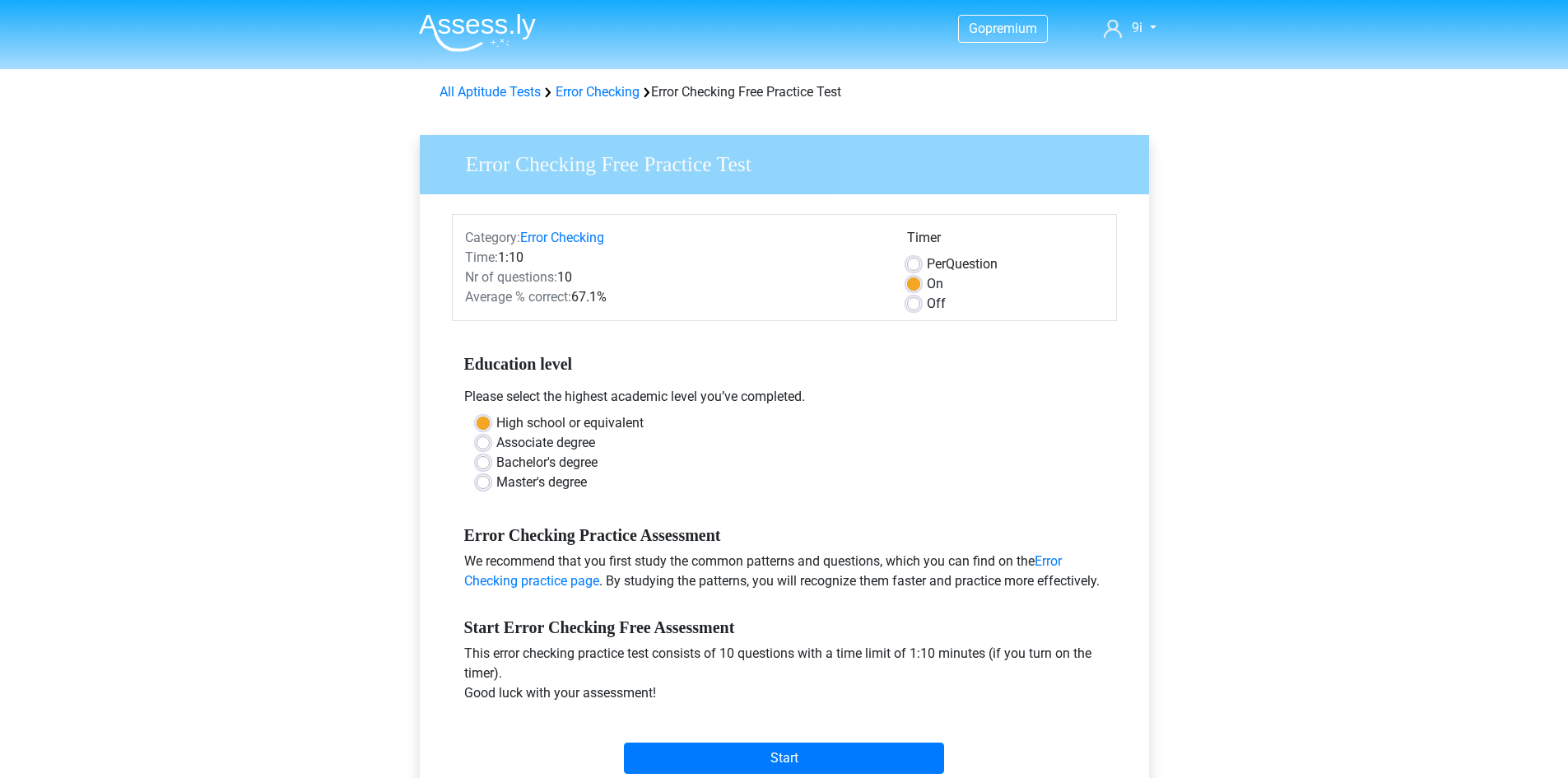
scroll to position [83, 0]
